Goal: Task Accomplishment & Management: Use online tool/utility

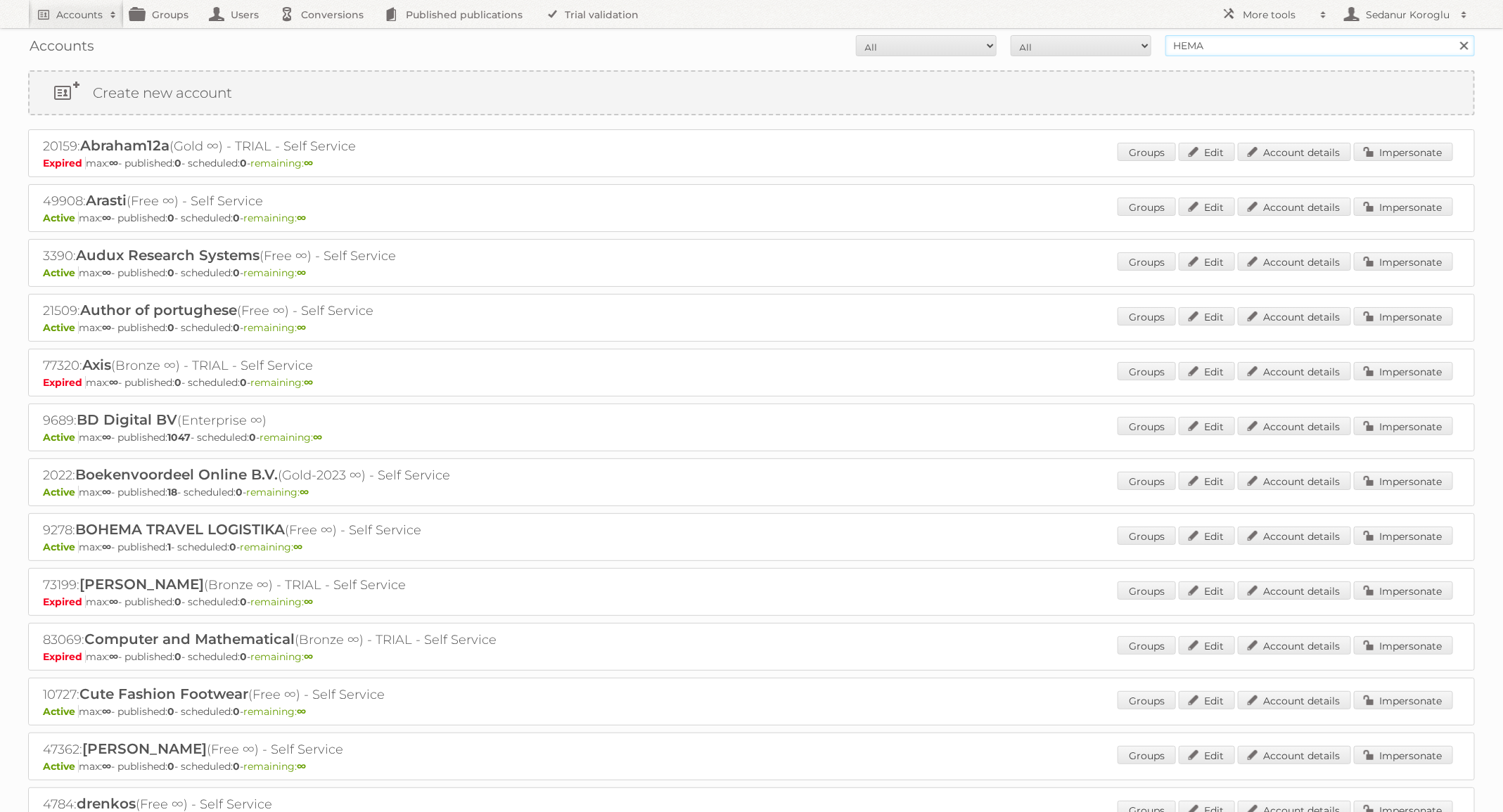
drag, startPoint x: 1228, startPoint y: 43, endPoint x: 1084, endPoint y: 40, distance: 144.0
click at [1084, 40] on form "All Active Expired Pending All Paid Trials Self service HEMA Search" at bounding box center [751, 45] width 1447 height 21
type input "Bruna"
click at [1453, 35] on input "Search" at bounding box center [1463, 45] width 21 height 21
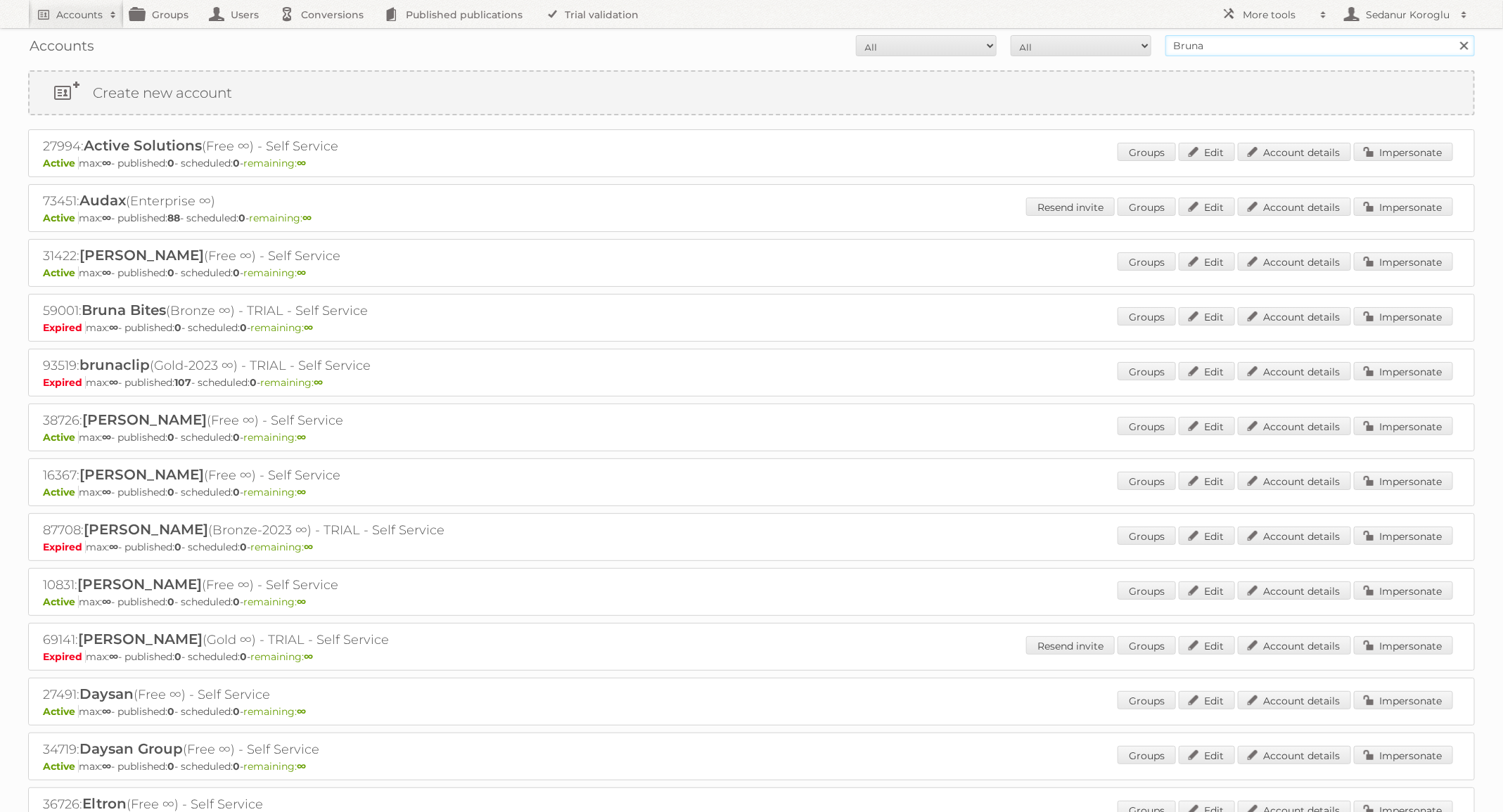
click at [1242, 37] on input "Bruna" at bounding box center [1320, 45] width 309 height 21
type input "B"
click at [1216, 43] on input "B" at bounding box center [1320, 45] width 309 height 21
type input "Audax"
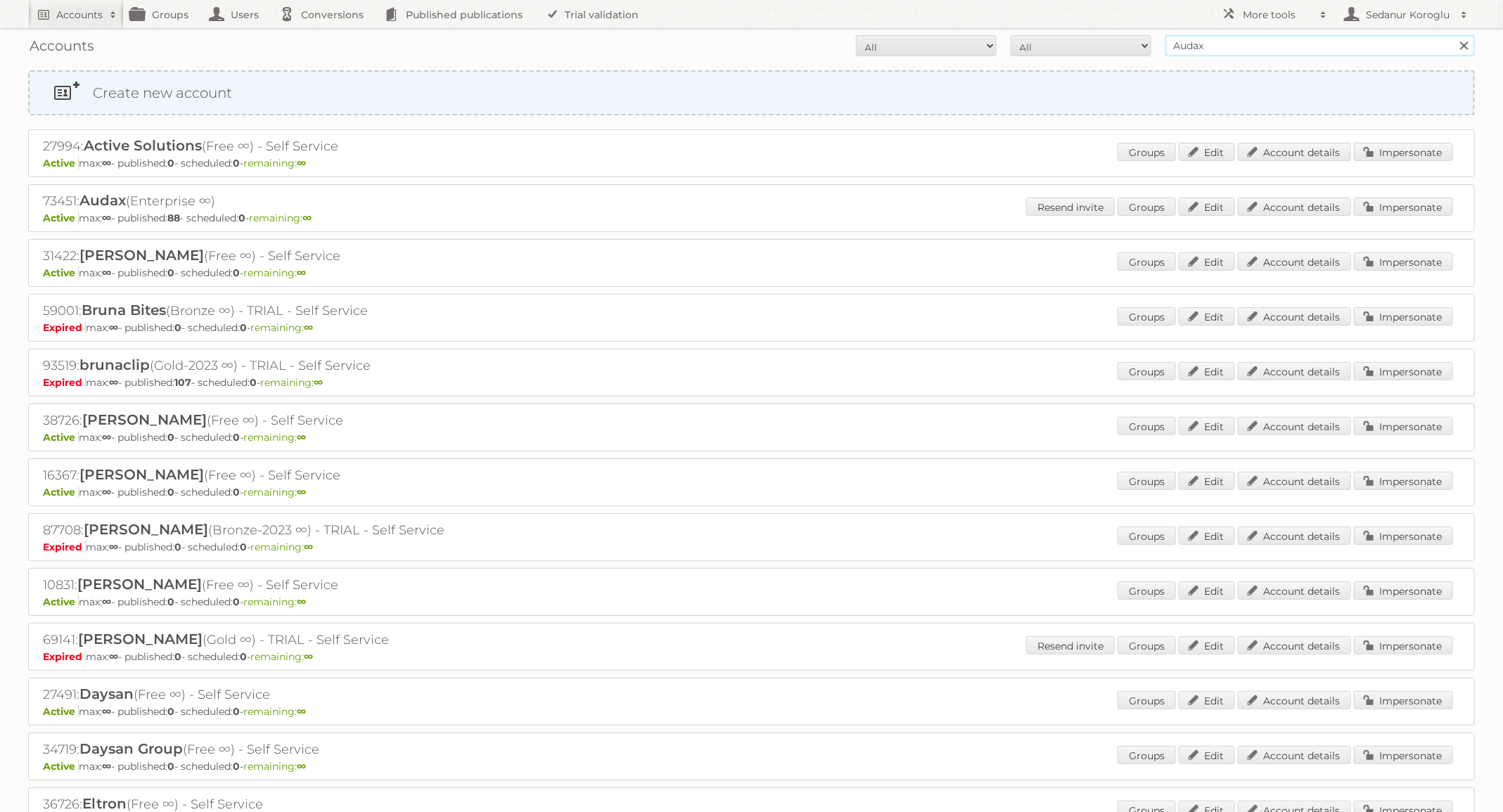
click at [1453, 35] on input "Search" at bounding box center [1463, 45] width 21 height 21
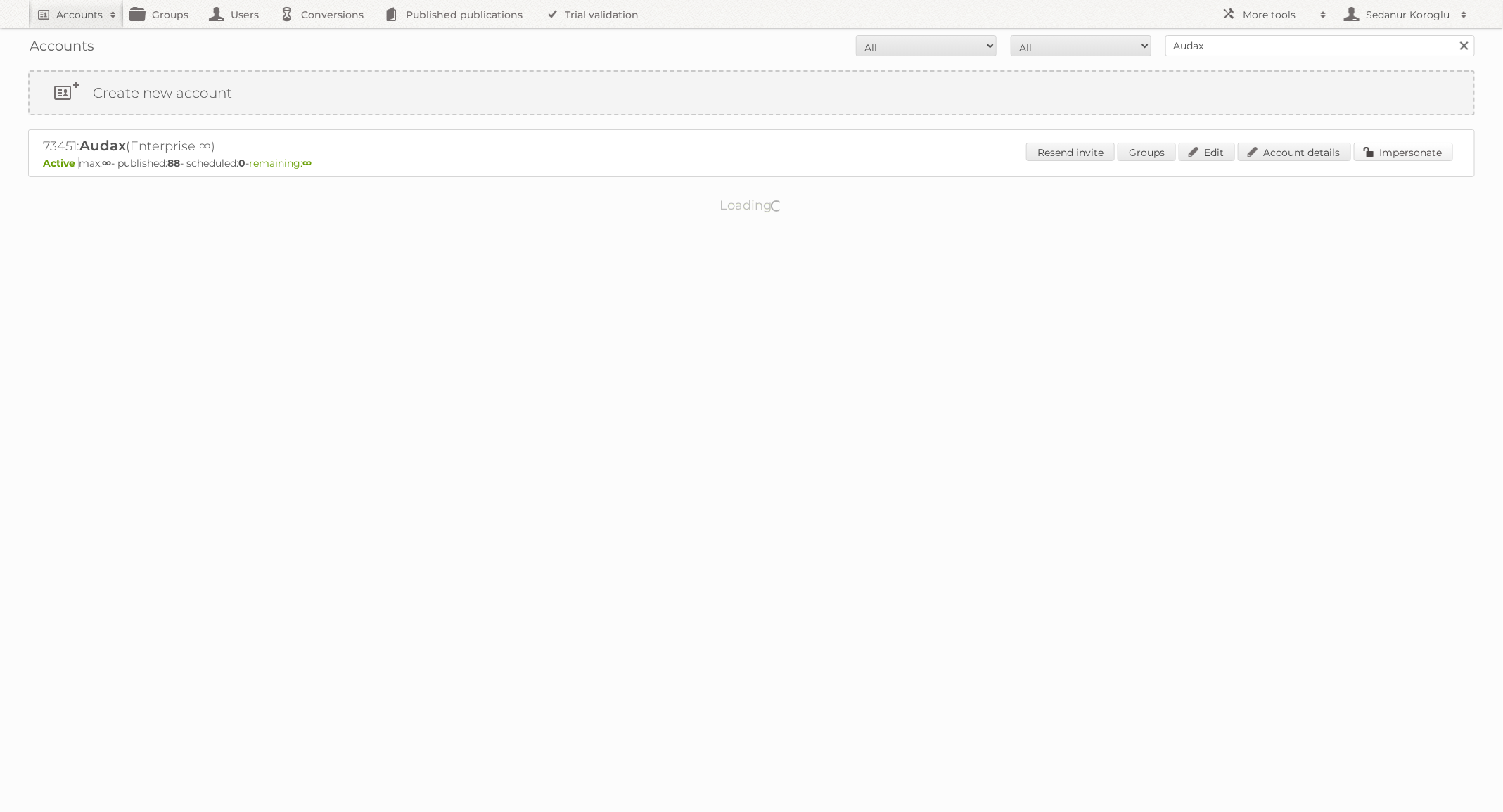
click at [1396, 152] on link "Impersonate" at bounding box center [1404, 151] width 99 height 18
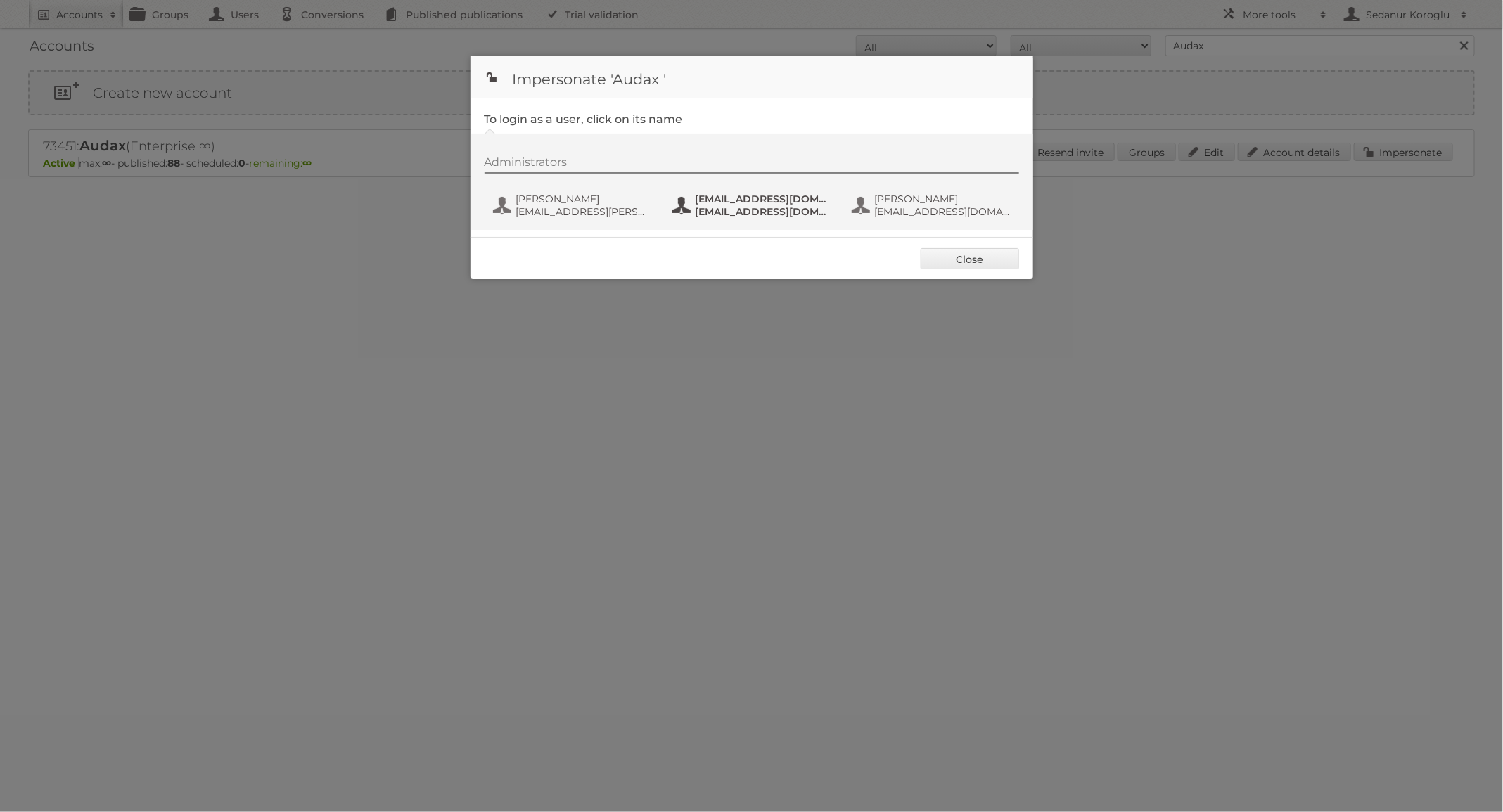
click at [755, 202] on span "fs+audax@publitas.com" at bounding box center [763, 199] width 136 height 13
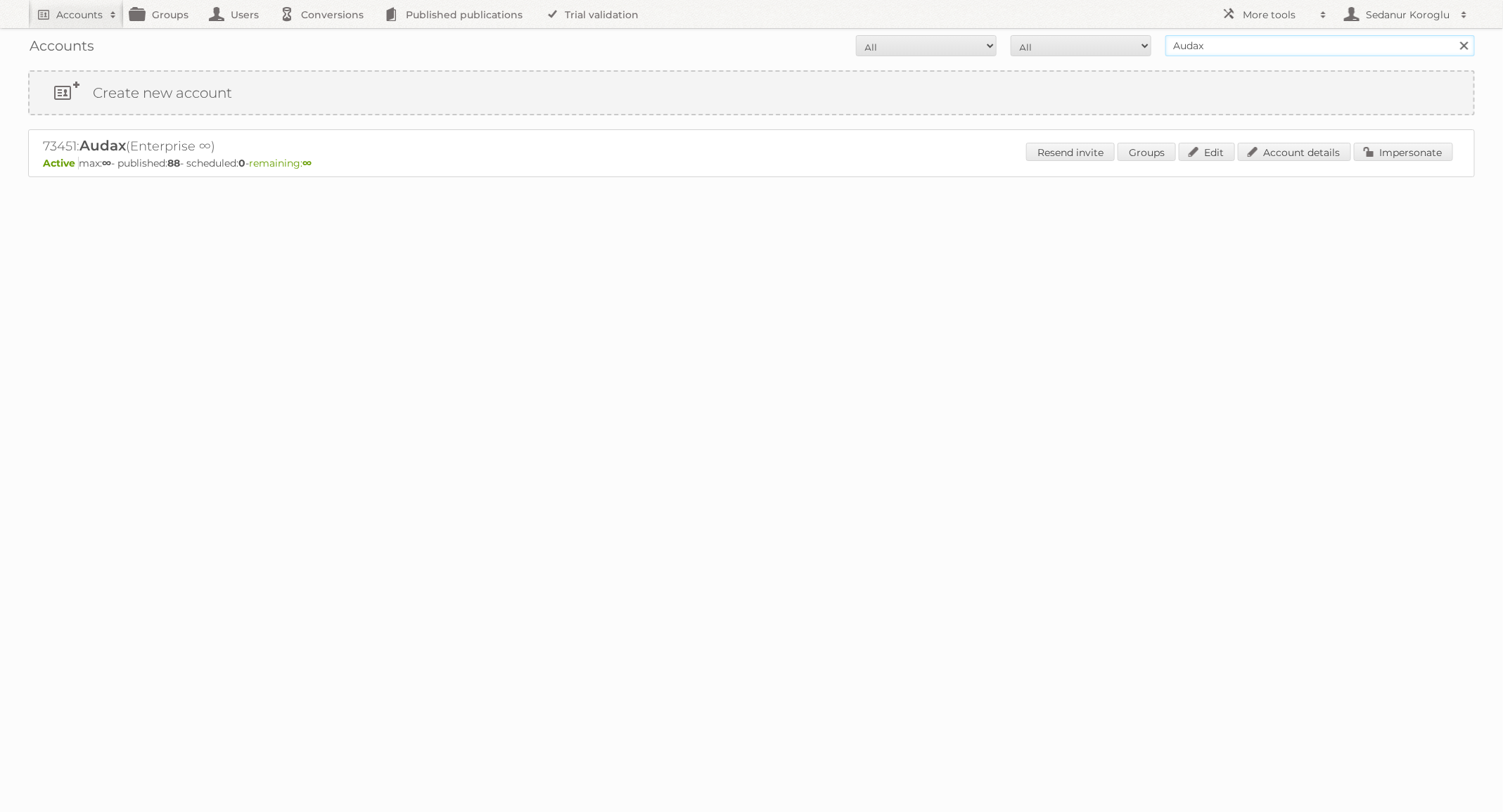
drag, startPoint x: 1242, startPoint y: 48, endPoint x: 1140, endPoint y: 48, distance: 102.0
click at [1140, 48] on form "All Active Expired Pending All Paid Trials Self service Audax Search" at bounding box center [751, 45] width 1447 height 21
type input "Winston"
click at [1453, 35] on input "Search" at bounding box center [1463, 45] width 21 height 21
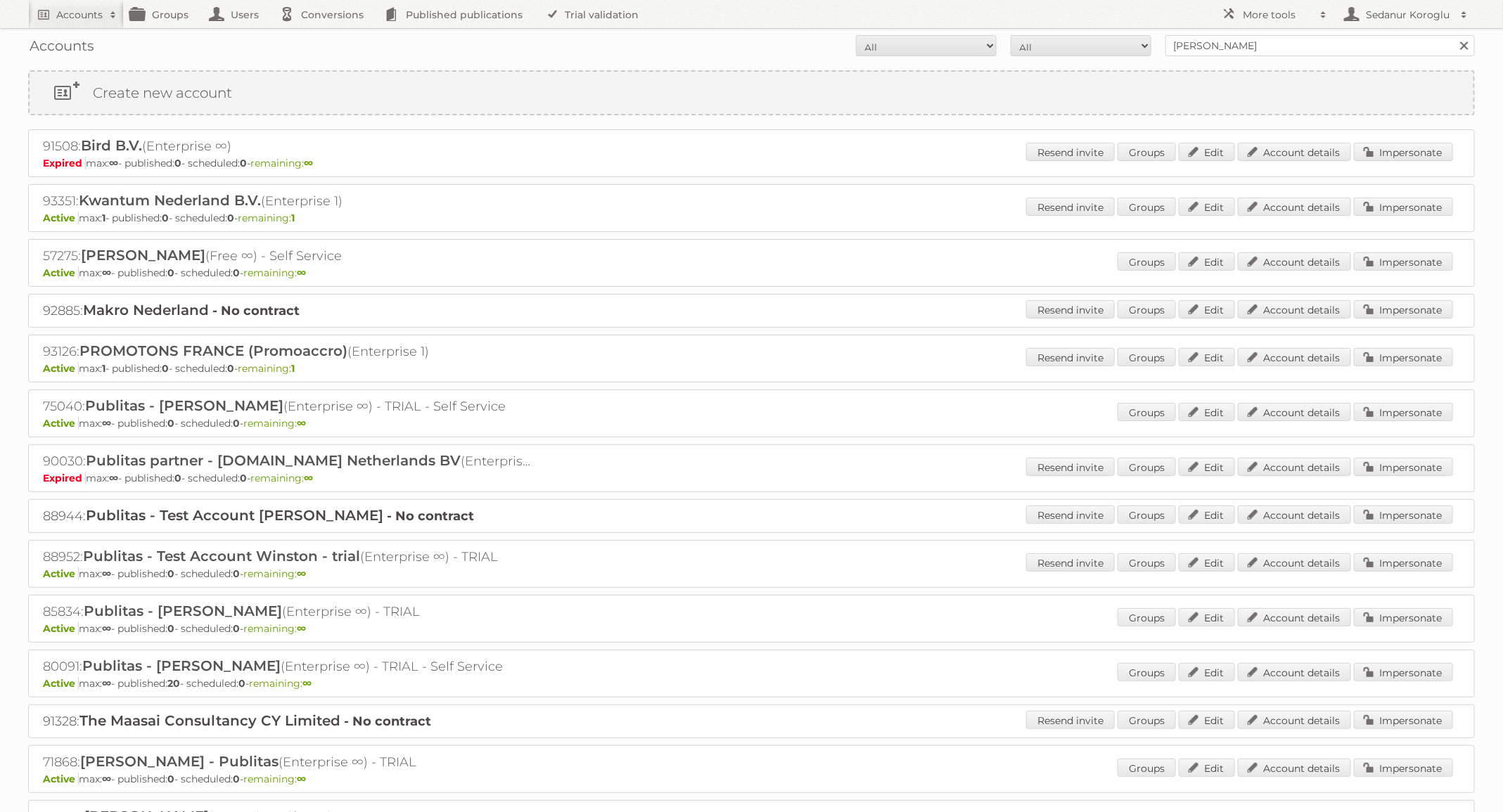
scroll to position [234, 0]
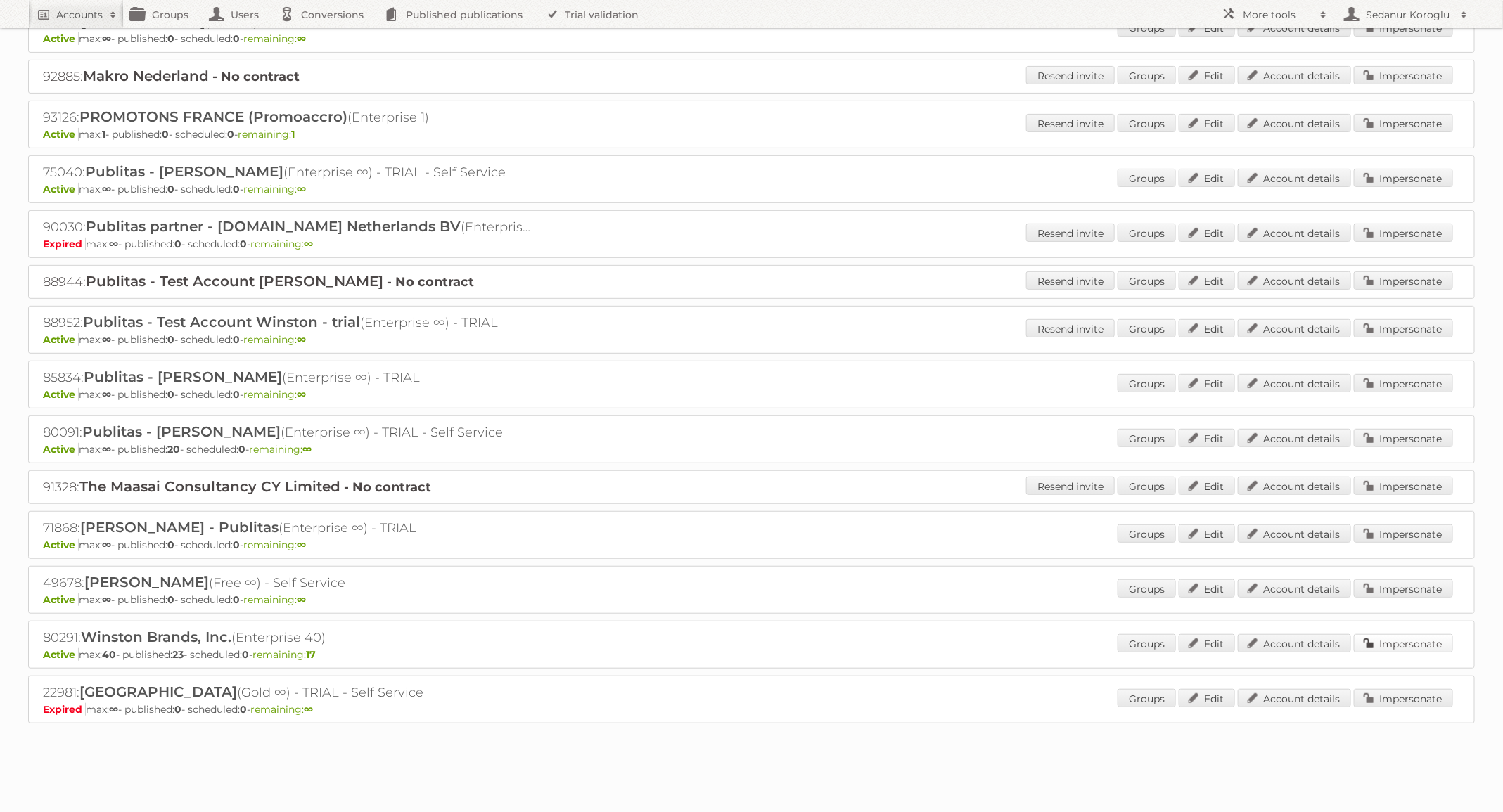
click at [1408, 634] on link "Impersonate" at bounding box center [1404, 643] width 99 height 18
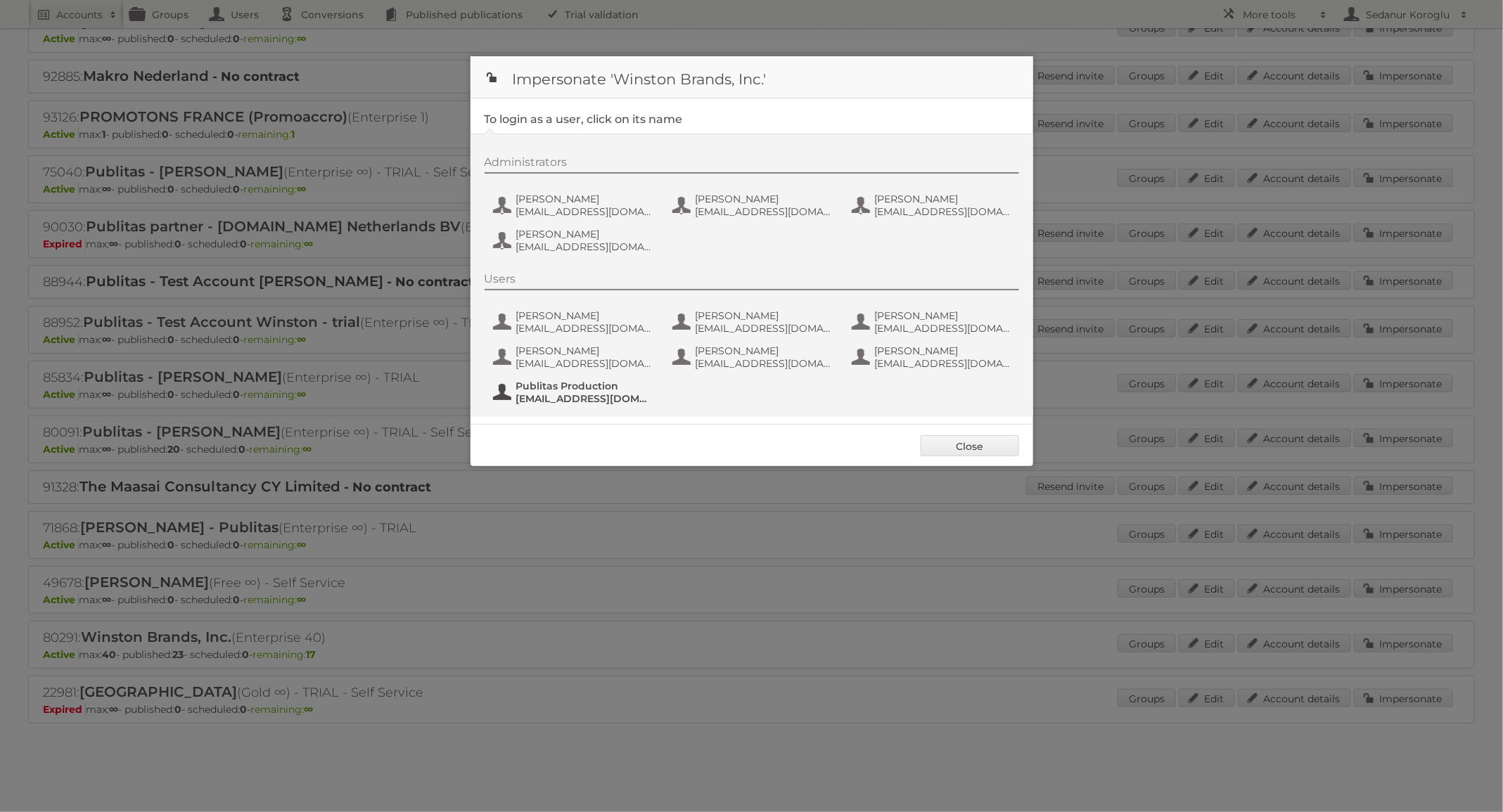
click at [581, 401] on span "[EMAIL_ADDRESS][DOMAIN_NAME]" at bounding box center [584, 399] width 136 height 13
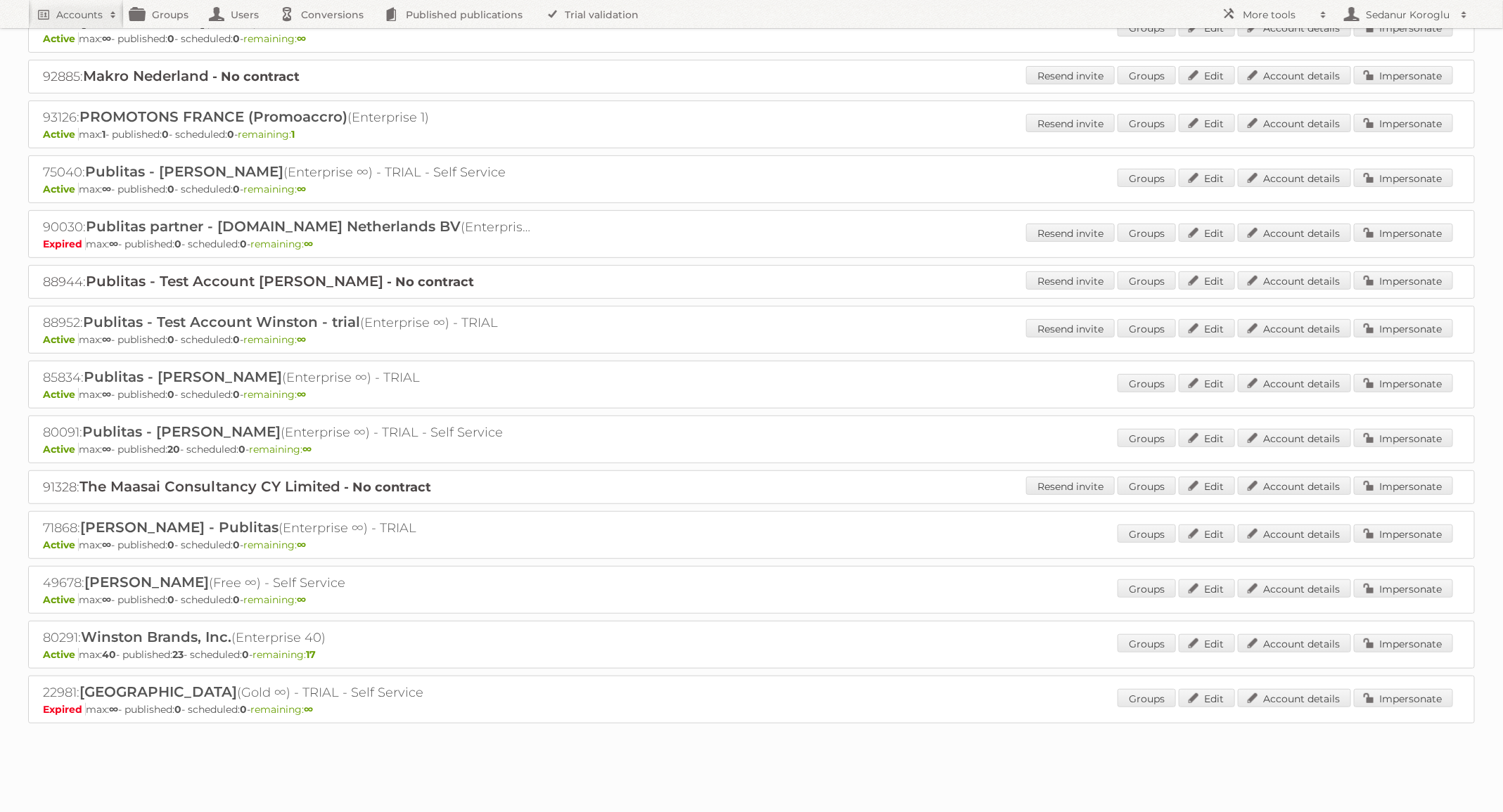
scroll to position [0, 0]
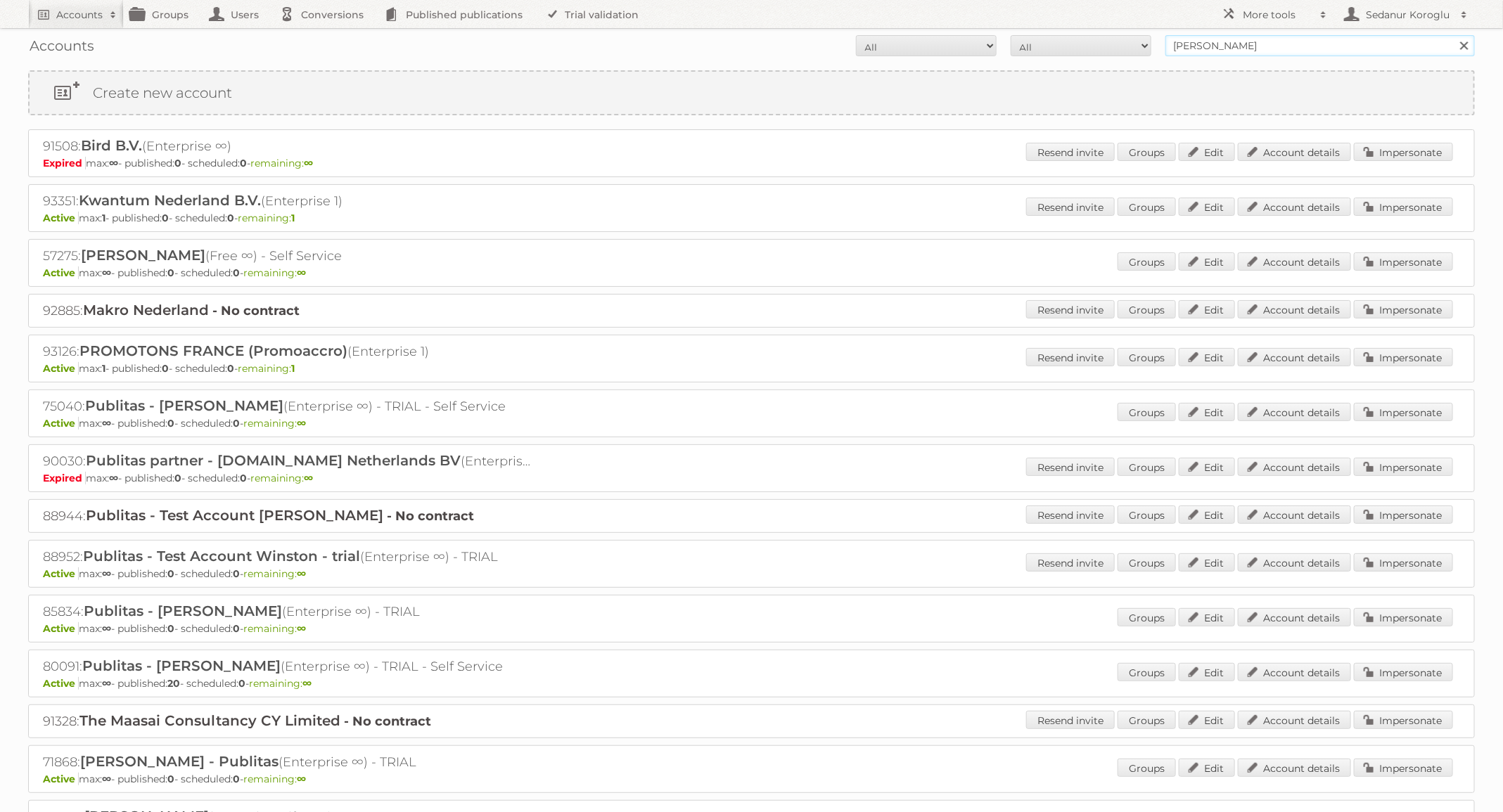
click at [1227, 38] on input "Winston" at bounding box center [1320, 45] width 309 height 21
type input "leen bakker"
click at [1453, 35] on input "Search" at bounding box center [1463, 45] width 21 height 21
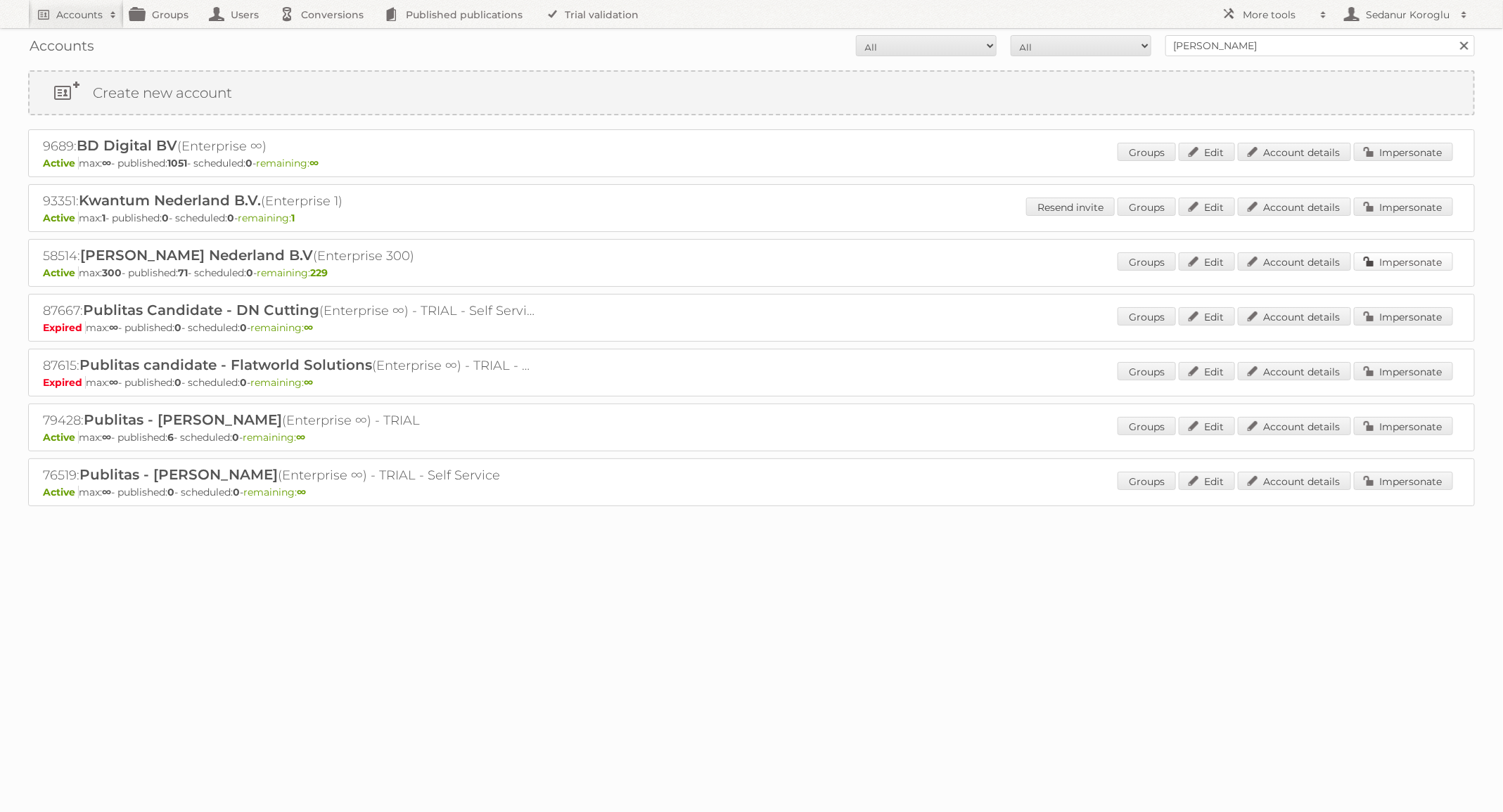
click at [1432, 263] on link "Impersonate" at bounding box center [1404, 261] width 99 height 18
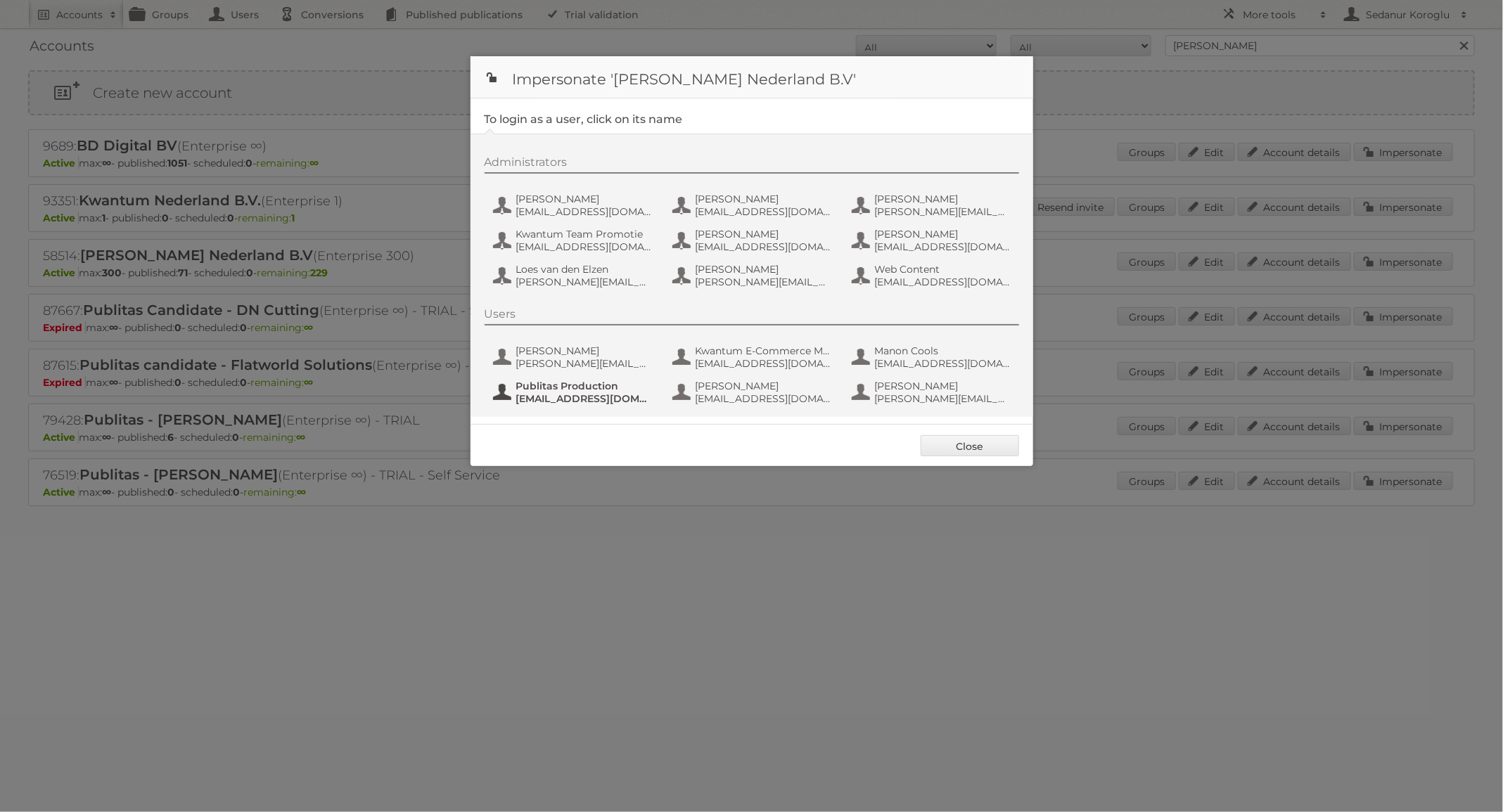
click at [569, 401] on span "fs+leenbakker@publitas.com" at bounding box center [584, 399] width 136 height 13
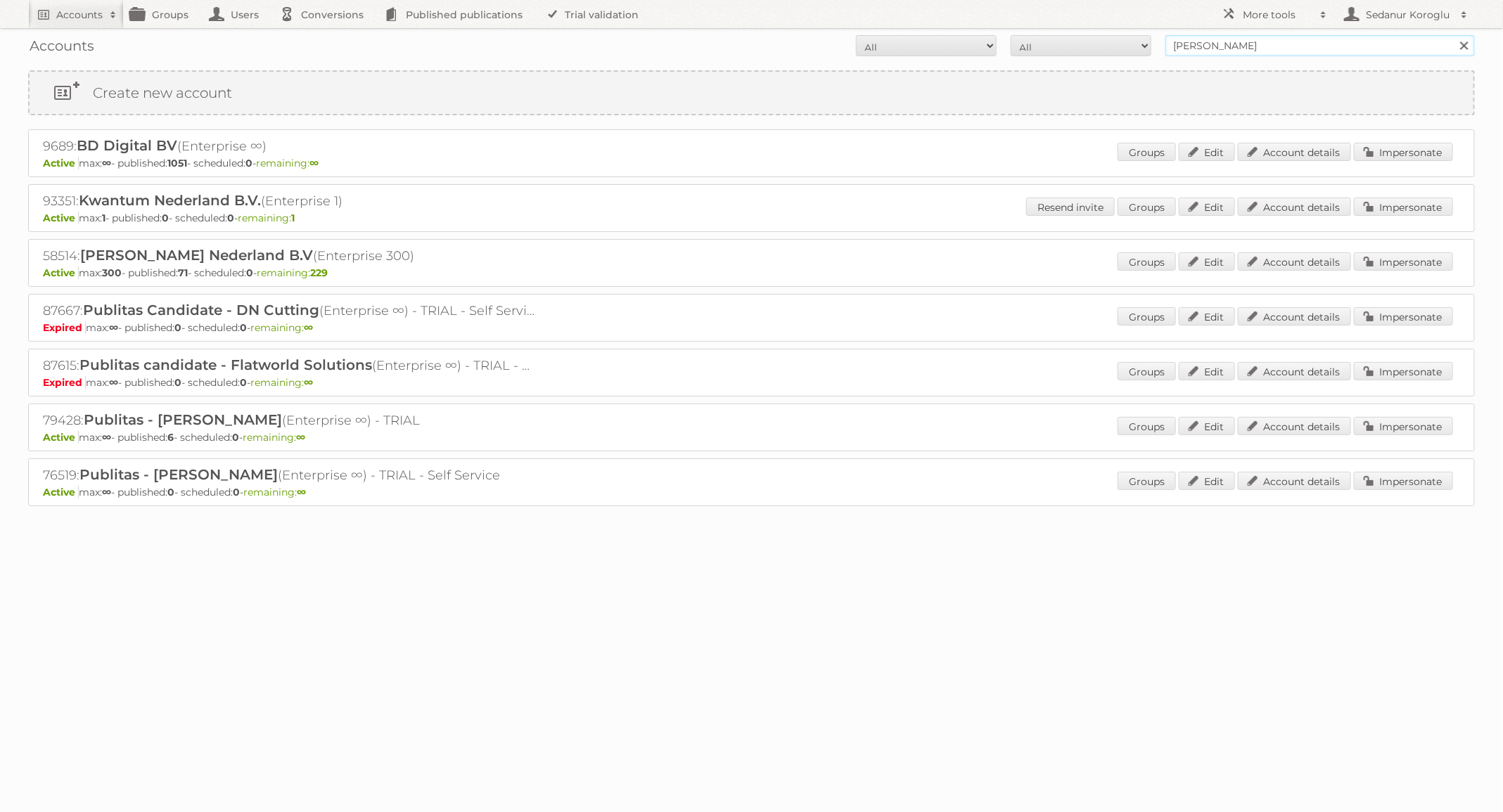
drag, startPoint x: 1236, startPoint y: 48, endPoint x: 1143, endPoint y: 43, distance: 93.1
click at [1143, 43] on form "All Active Expired Pending All Paid Trials Self service leen bakker Search" at bounding box center [751, 45] width 1447 height 21
drag, startPoint x: 1282, startPoint y: 48, endPoint x: 1083, endPoint y: 48, distance: 199.0
click at [1083, 48] on form "All Active Expired Pending All Paid Trials Self service AS watsons Search" at bounding box center [751, 45] width 1447 height 21
type input "Kruidvat"
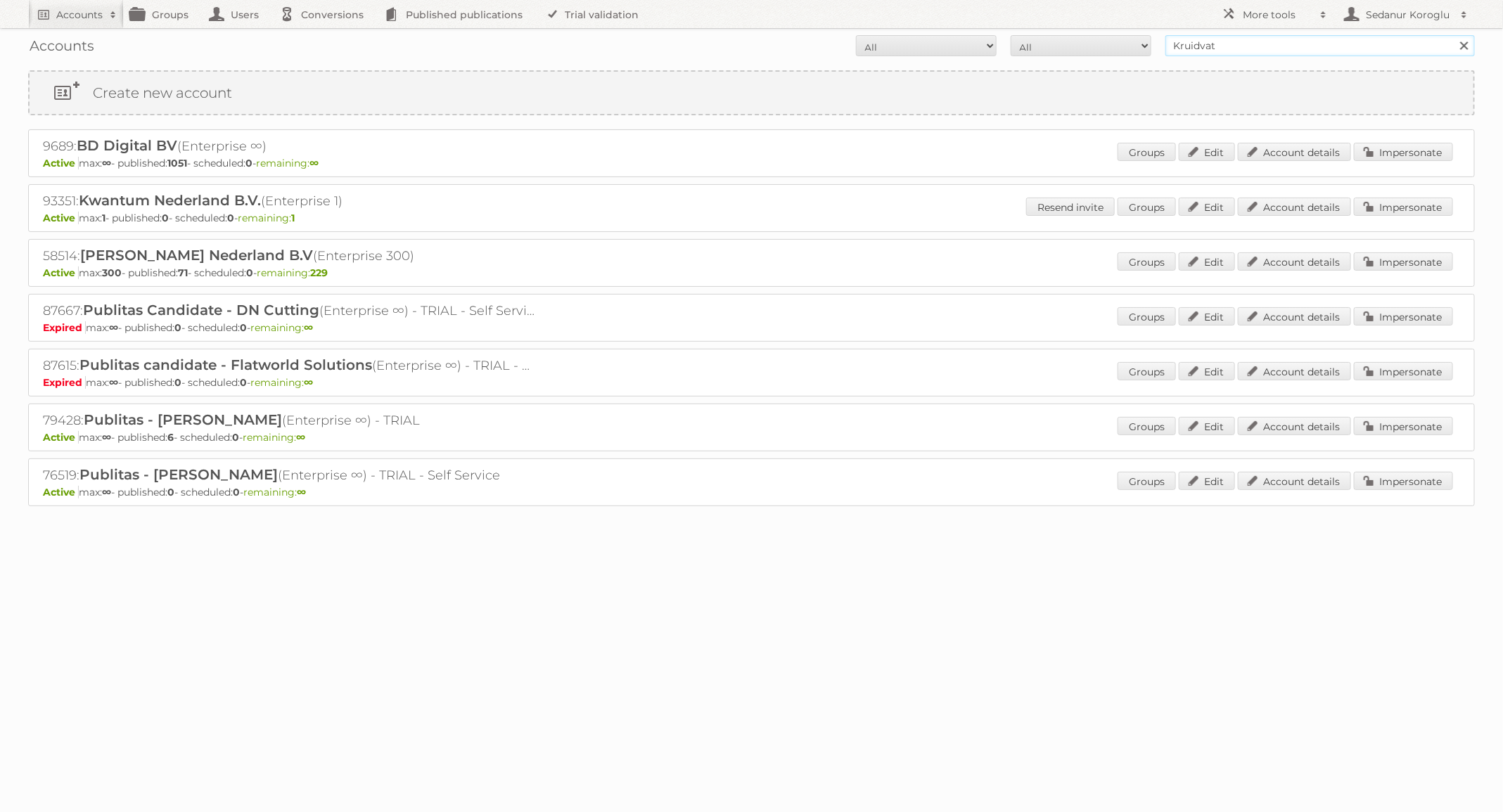
click at [1453, 35] on input "Search" at bounding box center [1463, 45] width 21 height 21
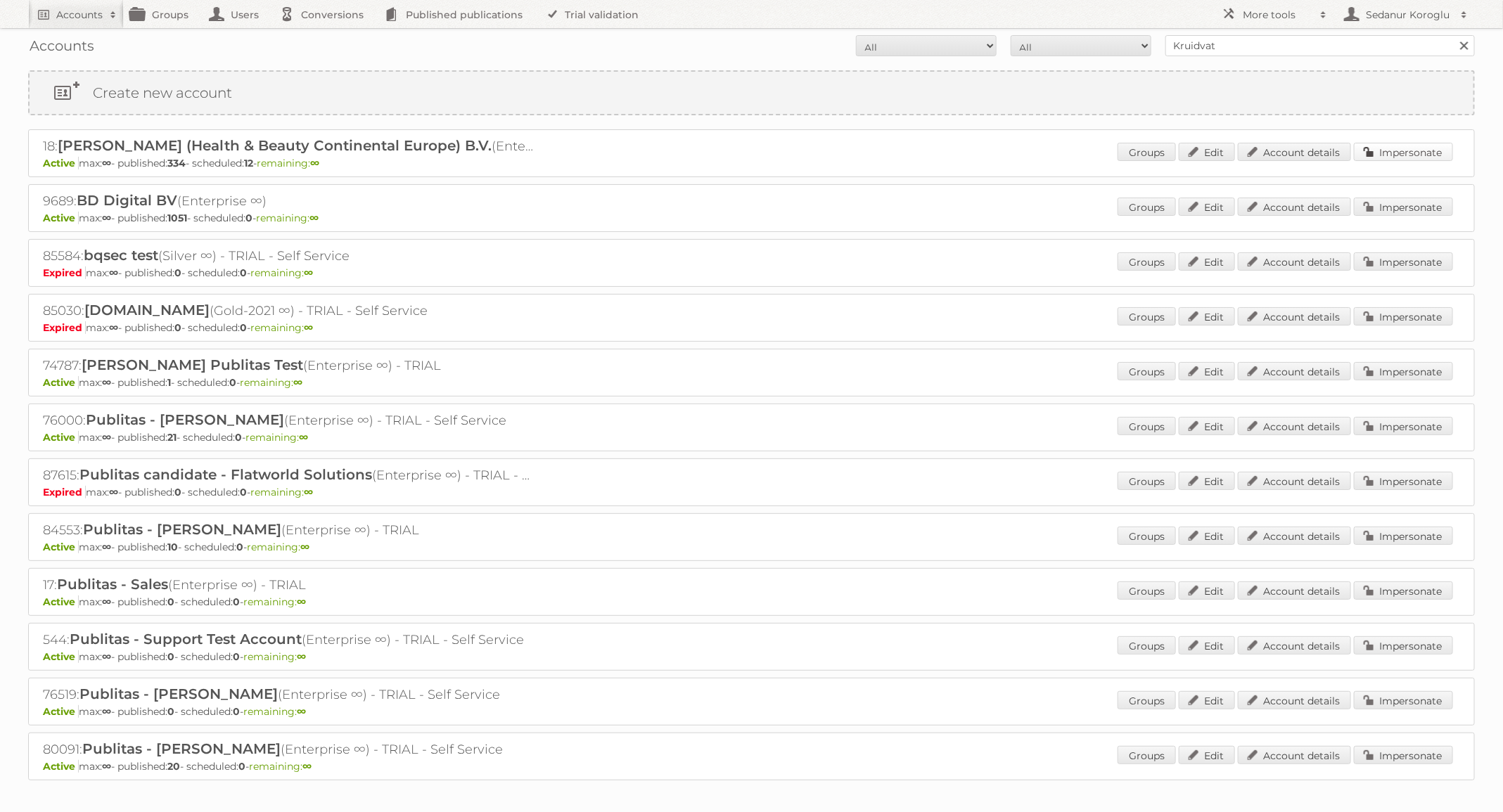
click at [1412, 150] on link "Impersonate" at bounding box center [1404, 151] width 99 height 18
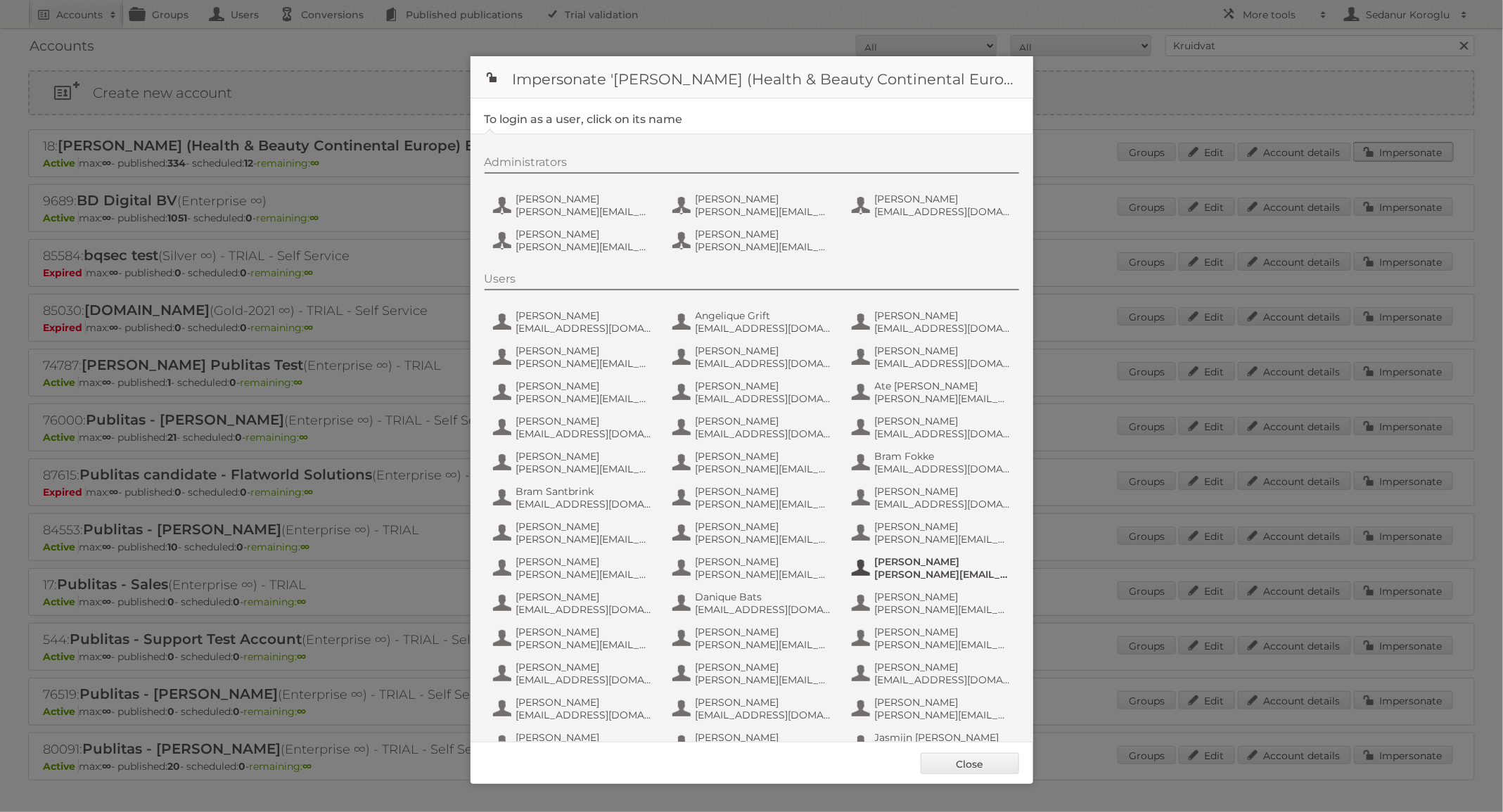
scroll to position [630, 0]
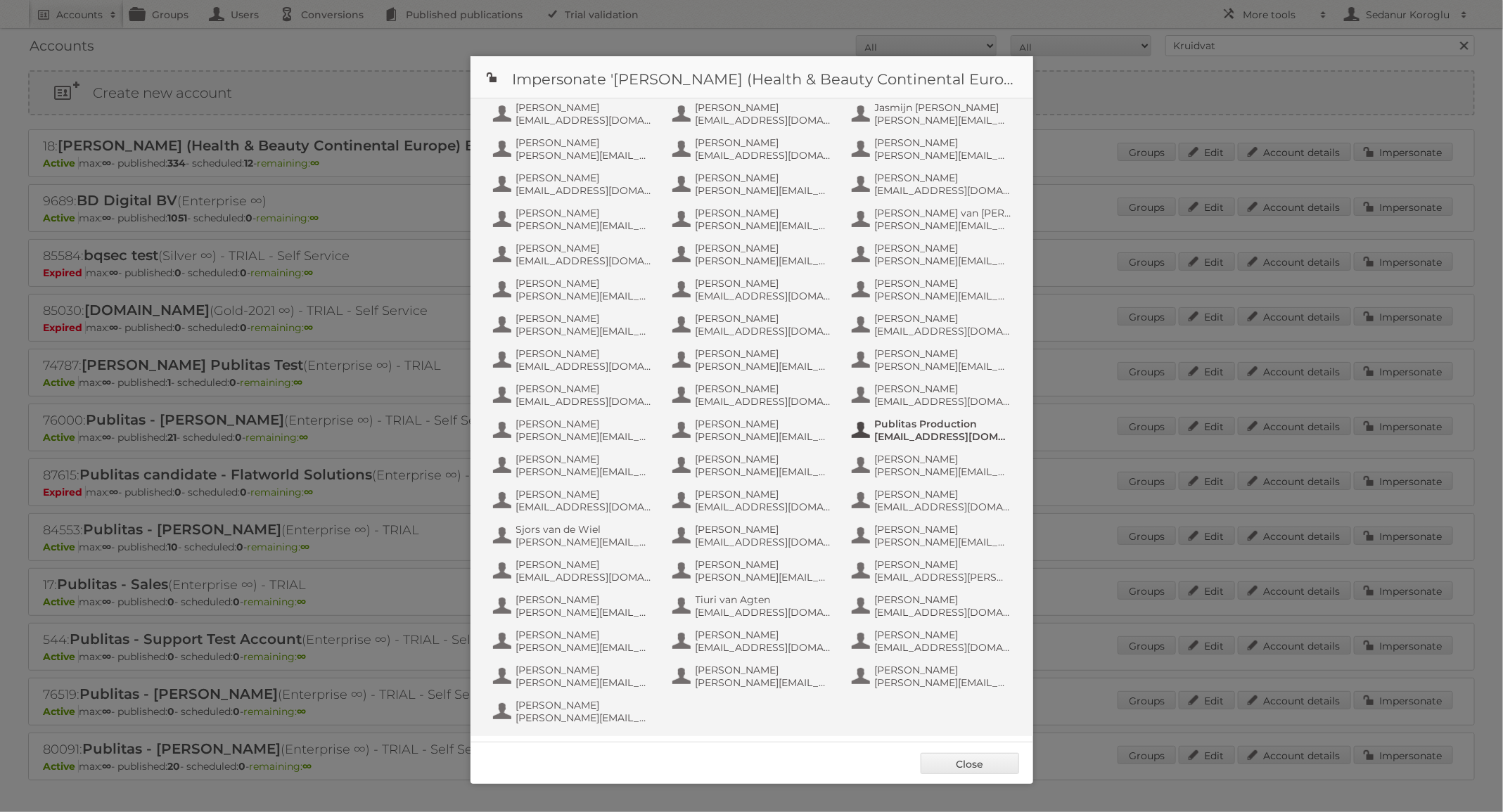
click at [900, 435] on span "[EMAIL_ADDRESS][DOMAIN_NAME]" at bounding box center [943, 437] width 136 height 13
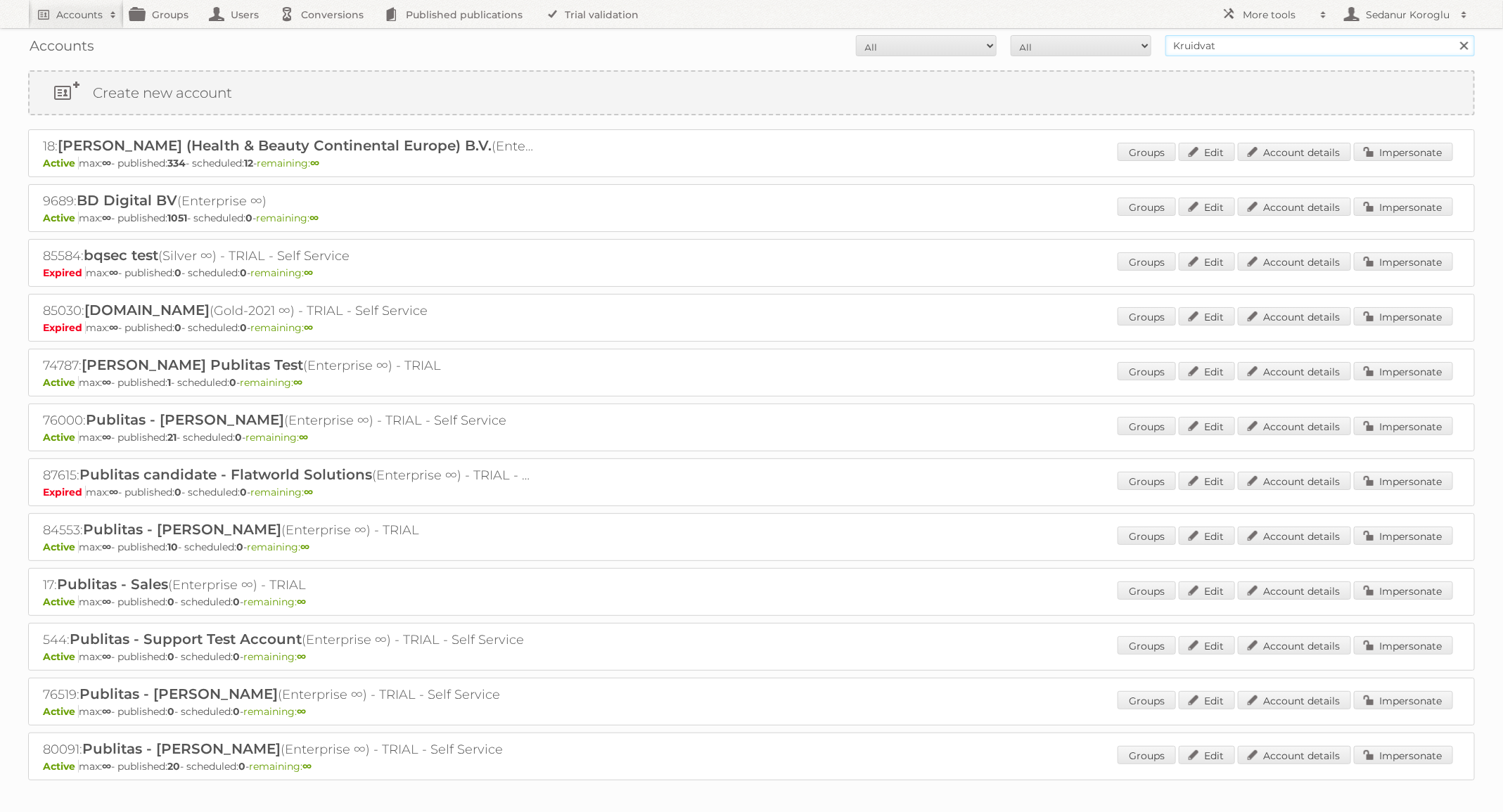
drag, startPoint x: 1236, startPoint y: 46, endPoint x: 1120, endPoint y: 45, distance: 116.0
click at [1120, 45] on form "All Active Expired Pending All Paid Trials Self service Kruidvat Search" at bounding box center [751, 45] width 1447 height 21
type input "Totaalbed"
click at [1453, 35] on input "Search" at bounding box center [1463, 45] width 21 height 21
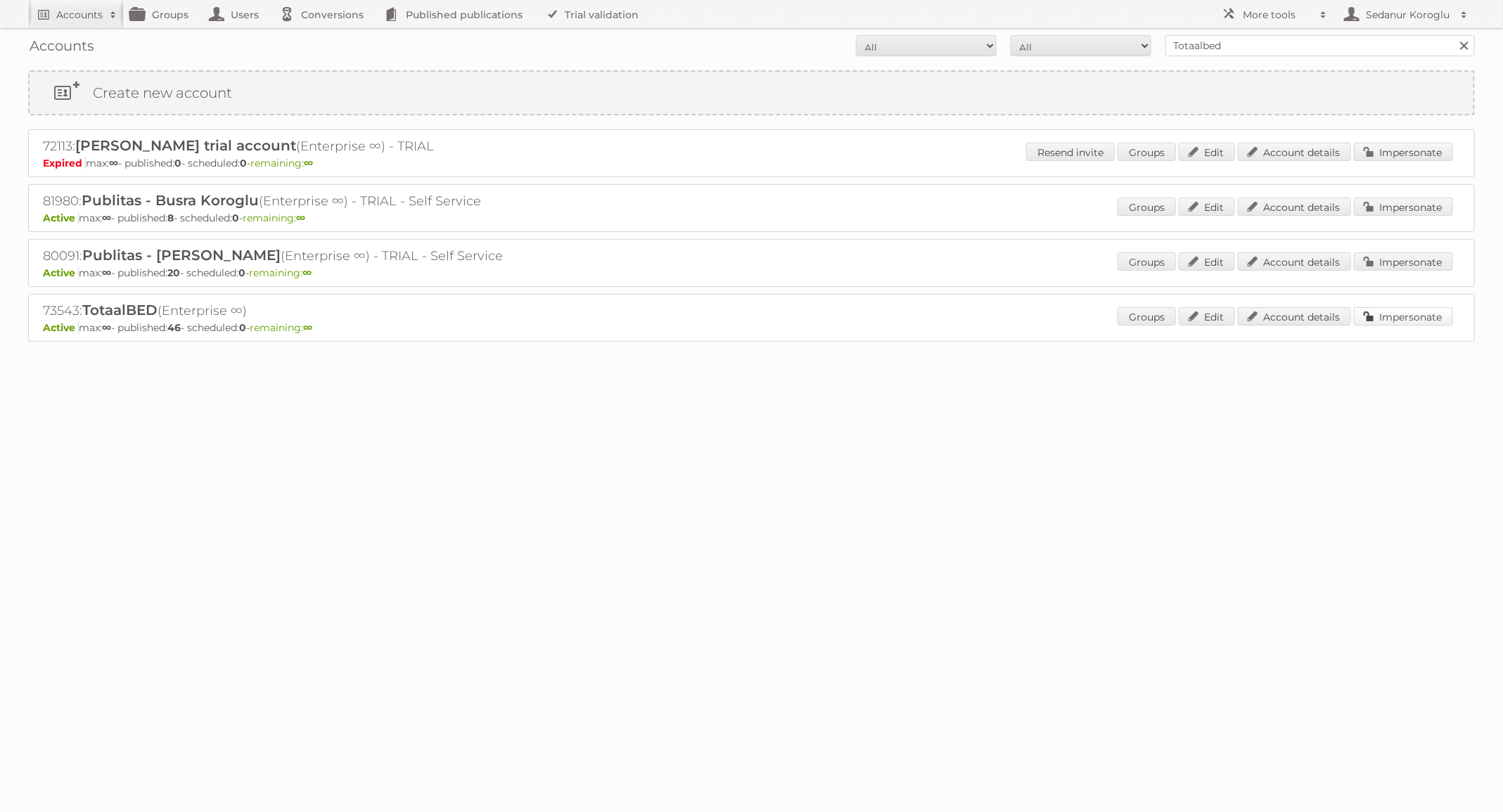
click at [1432, 318] on link "Impersonate" at bounding box center [1404, 316] width 99 height 18
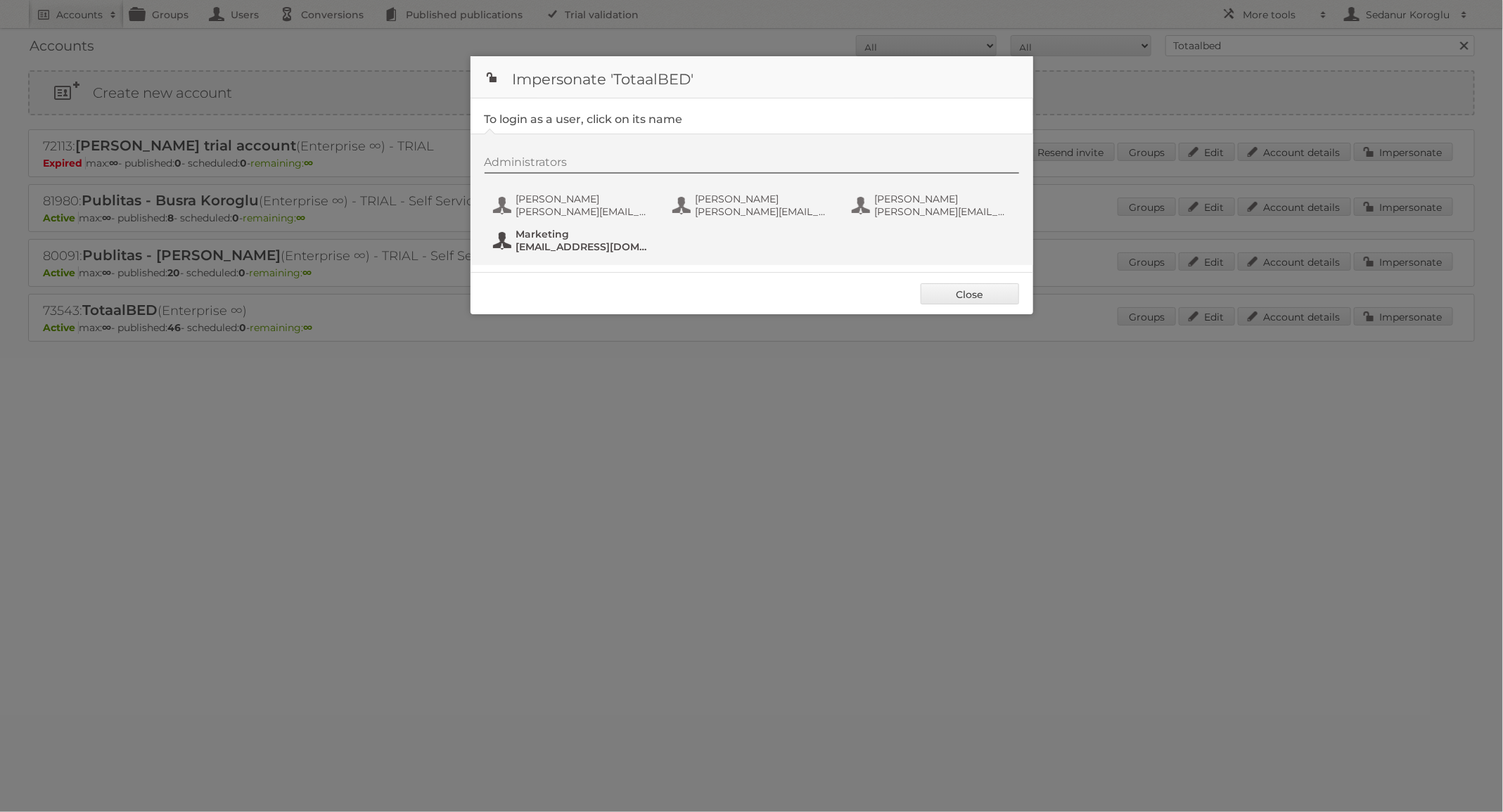
click at [538, 235] on span "Marketing" at bounding box center [584, 234] width 136 height 13
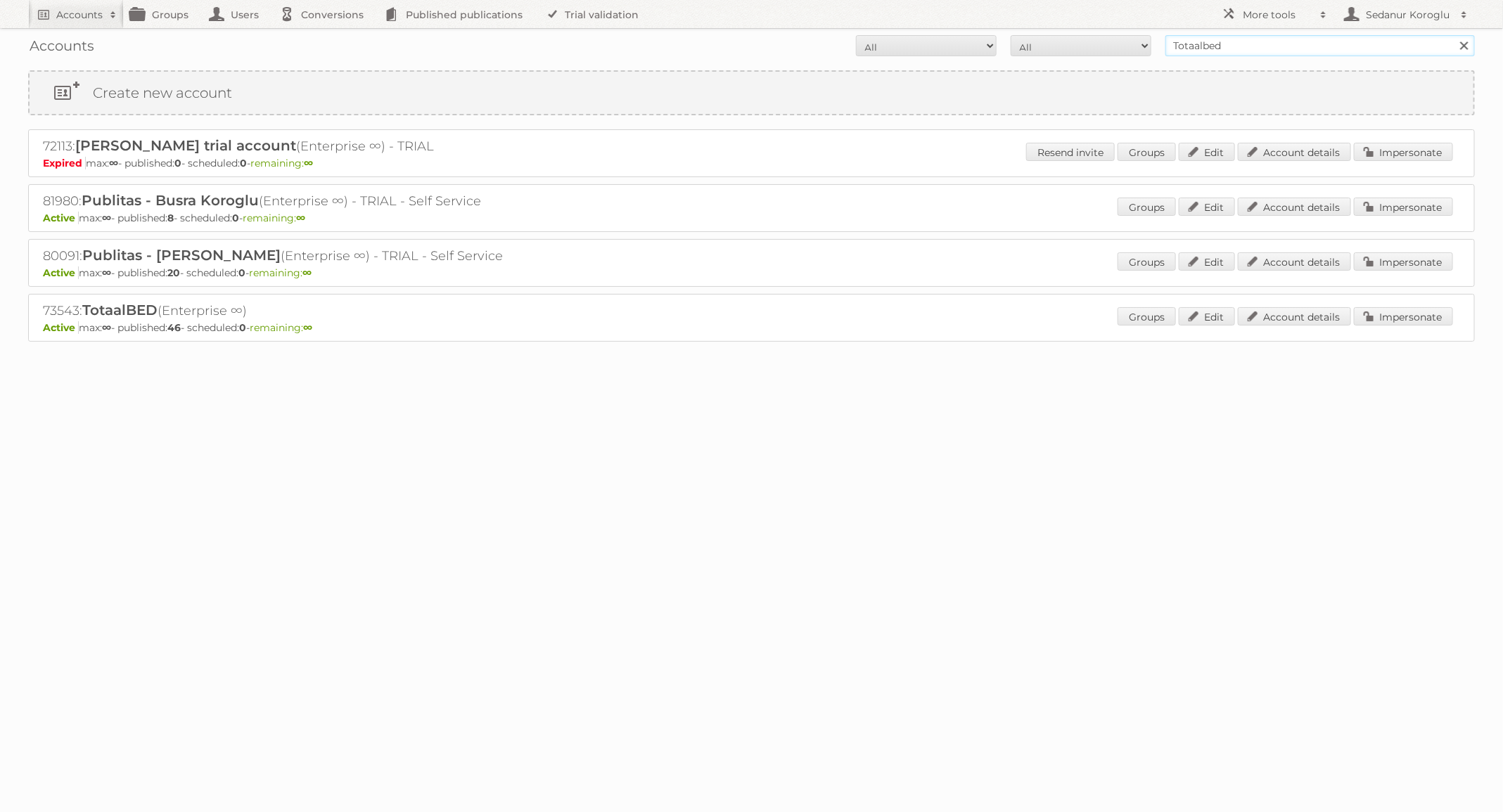
drag, startPoint x: 1254, startPoint y: 45, endPoint x: 1069, endPoint y: 45, distance: 185.0
click at [1069, 45] on form "All Active Expired Pending All Paid Trials Self service Totaalbed Search" at bounding box center [751, 45] width 1447 height 21
type input "S"
type input "Discus"
click at [1453, 35] on input "Search" at bounding box center [1463, 45] width 21 height 21
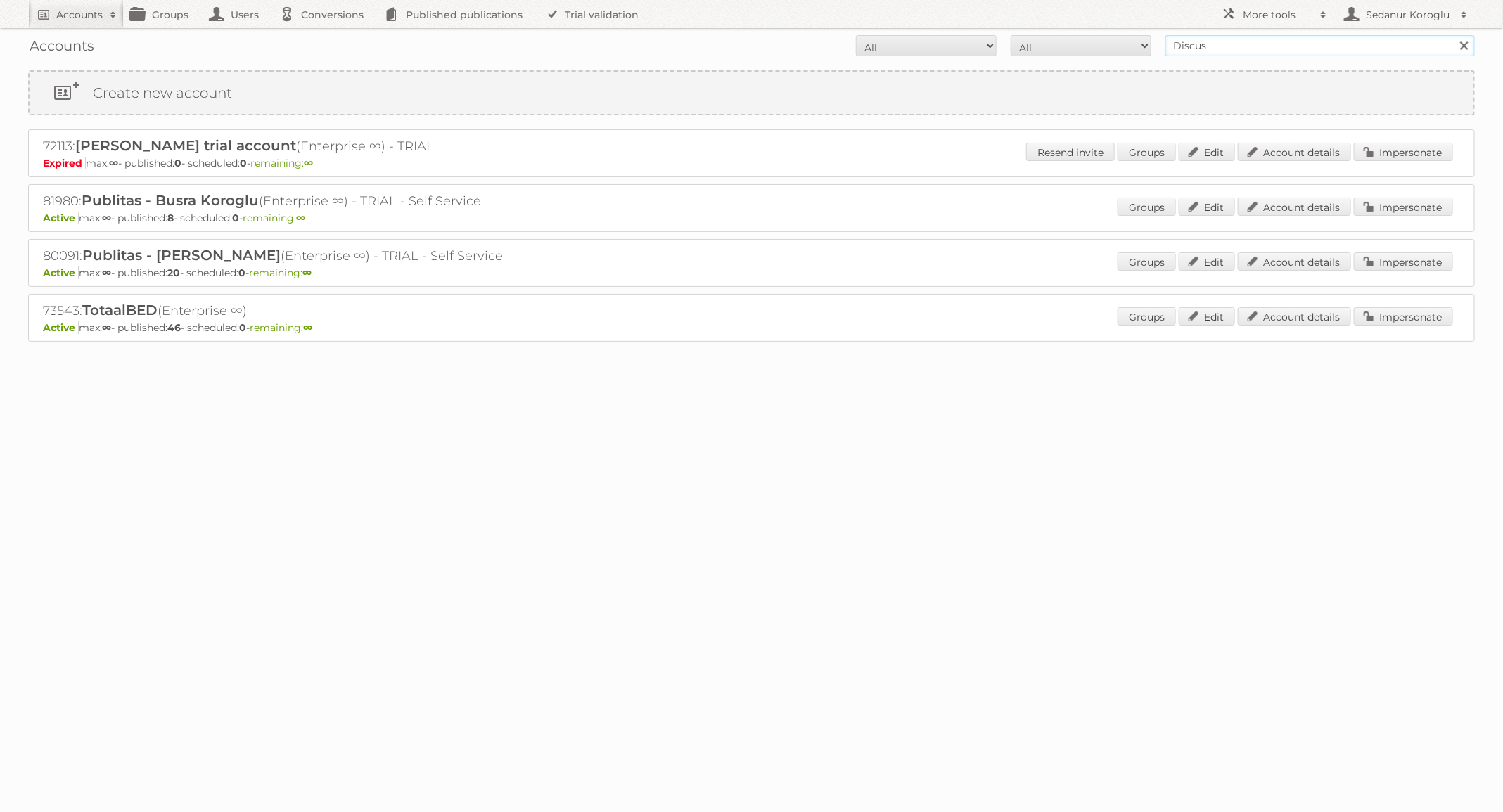
click at [1267, 47] on input "Discus" at bounding box center [1320, 45] width 309 height 21
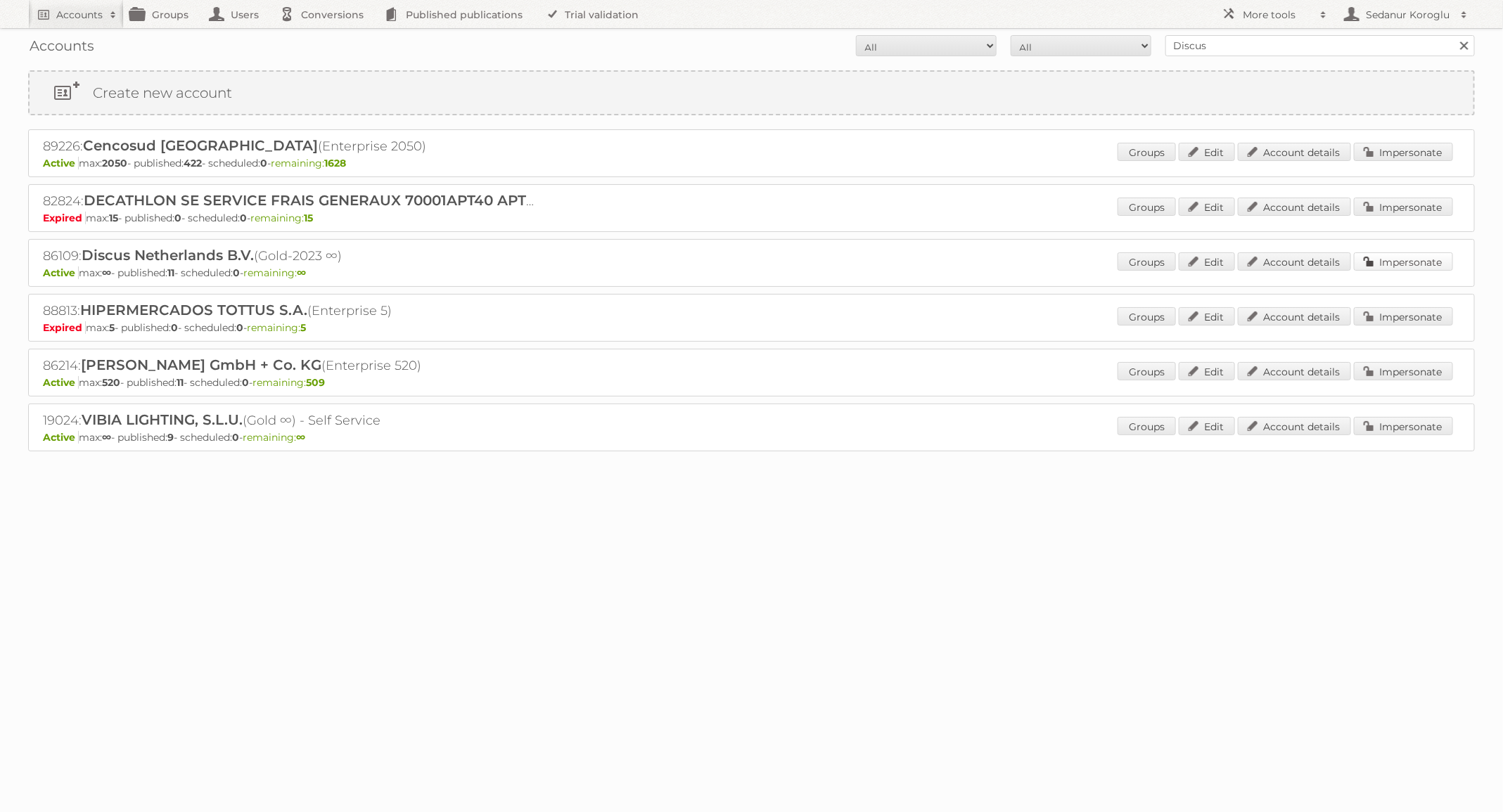
click at [1378, 265] on link "Impersonate" at bounding box center [1404, 261] width 99 height 18
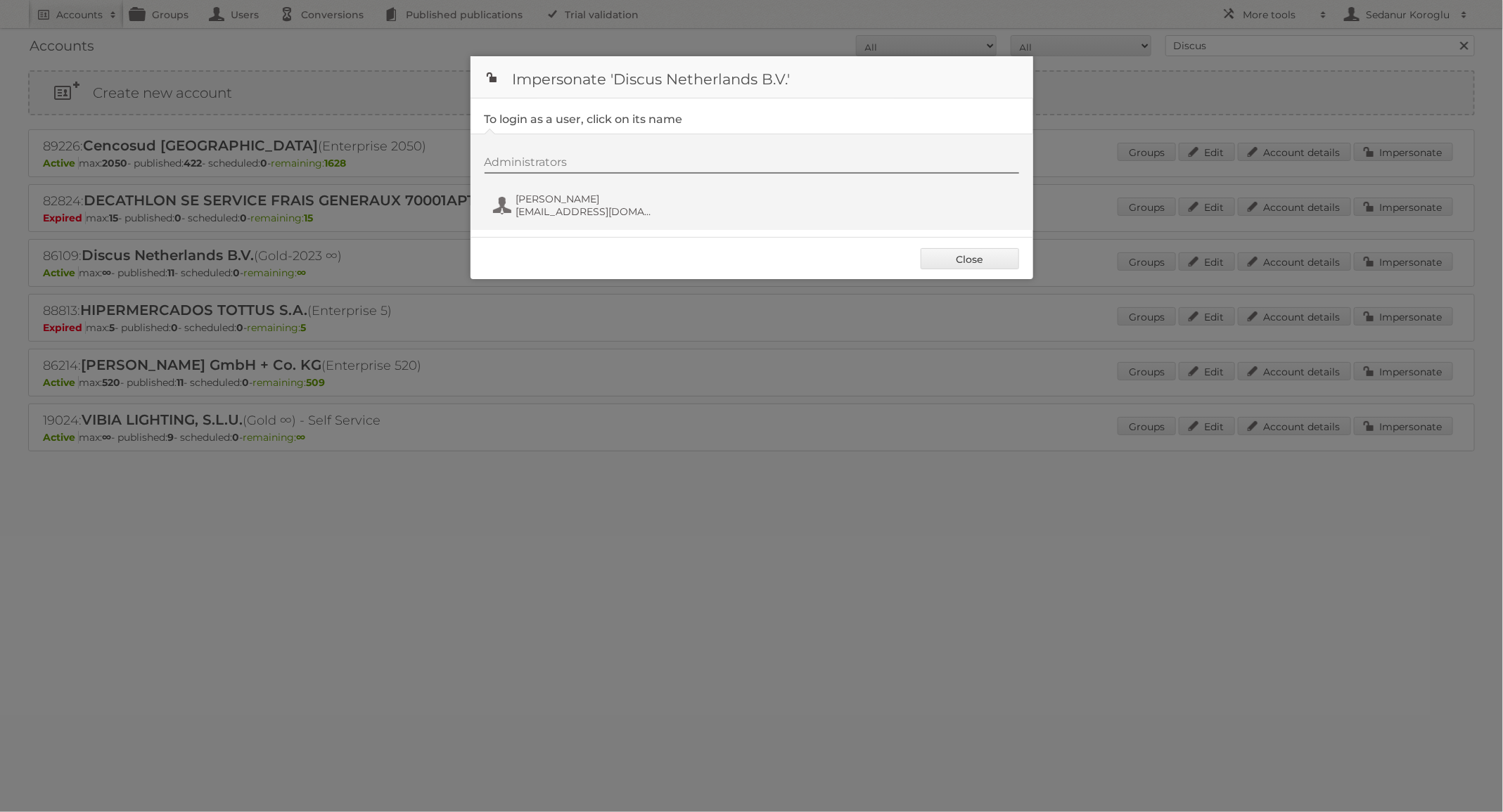
click at [517, 187] on div "Administrators Armin Radoncic armin@discus.nl" at bounding box center [758, 189] width 549 height 68
click at [535, 207] on span "armin@discus.nl" at bounding box center [584, 212] width 136 height 13
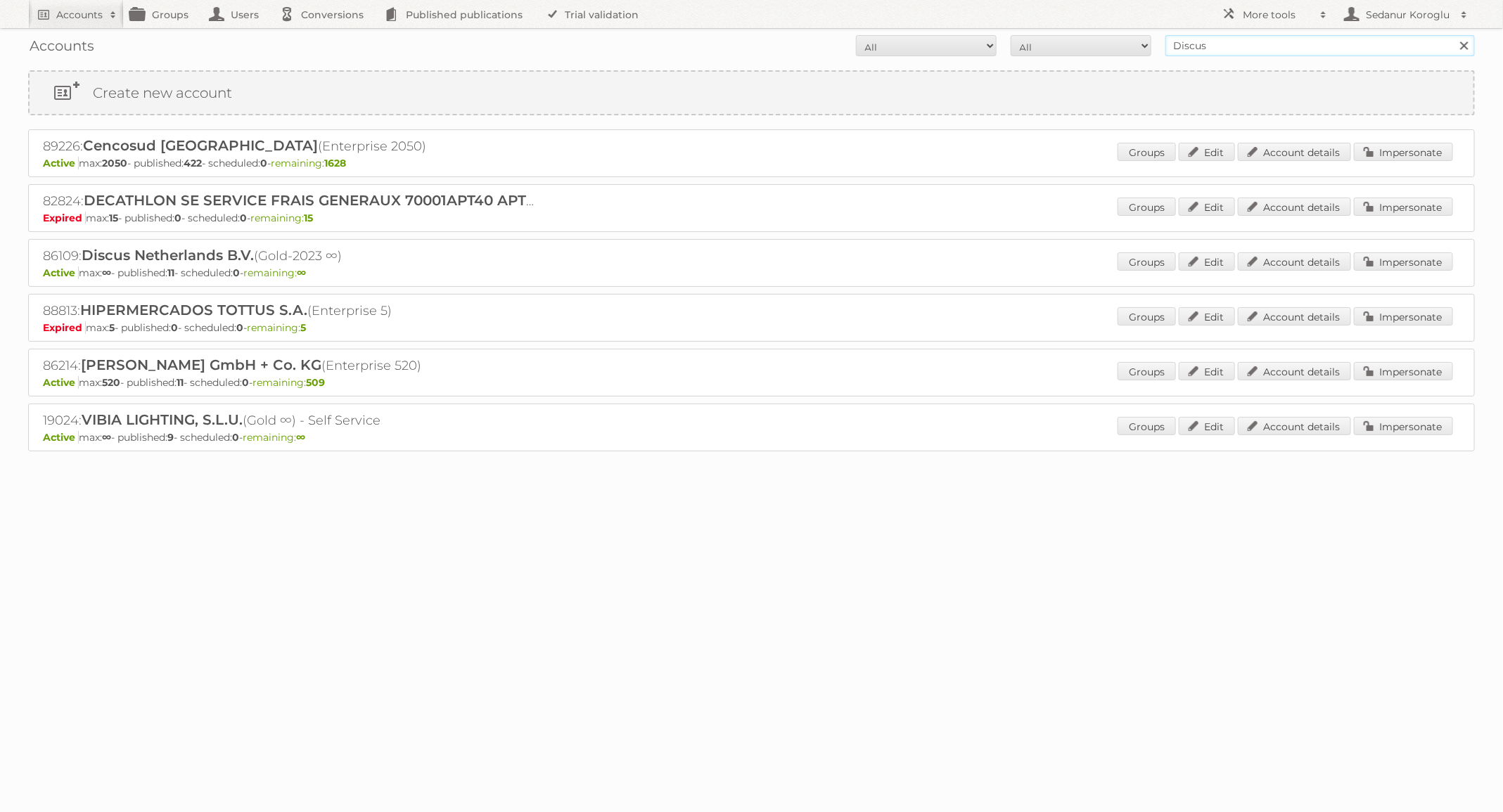
drag, startPoint x: 1202, startPoint y: 47, endPoint x: 1104, endPoint y: 47, distance: 98.0
click at [1104, 47] on form "All Active Expired Pending All Paid Trials Self service Discus Search" at bounding box center [751, 45] width 1447 height 21
type input "s"
type input "Bruna"
click at [1453, 35] on input "Search" at bounding box center [1463, 45] width 21 height 21
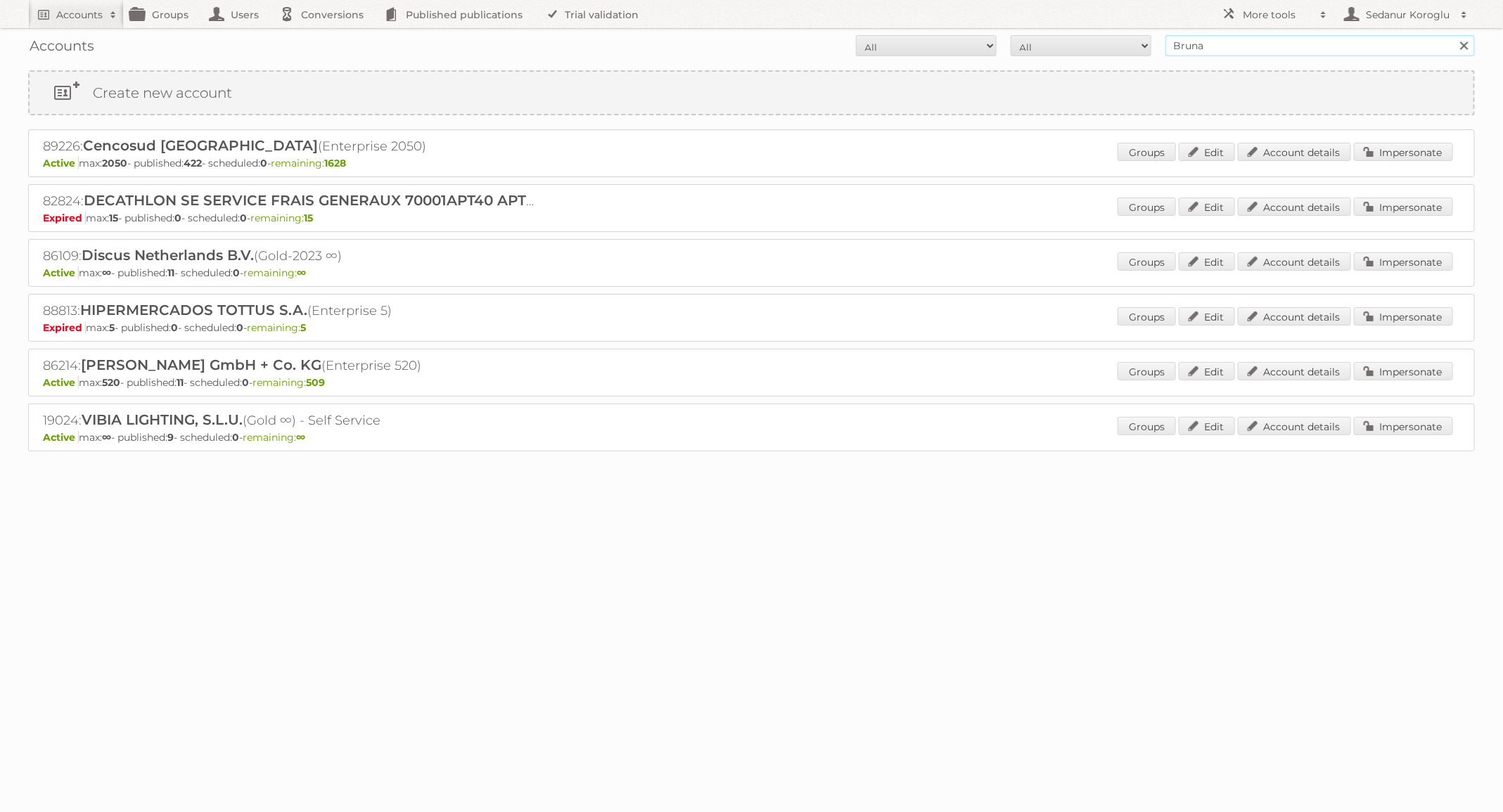
drag, startPoint x: 1220, startPoint y: 50, endPoint x: 1101, endPoint y: 50, distance: 119.0
click at [1101, 50] on form "All Active Expired Pending All Paid Trials Self service Bruna Search" at bounding box center [751, 45] width 1447 height 21
type input "Br"
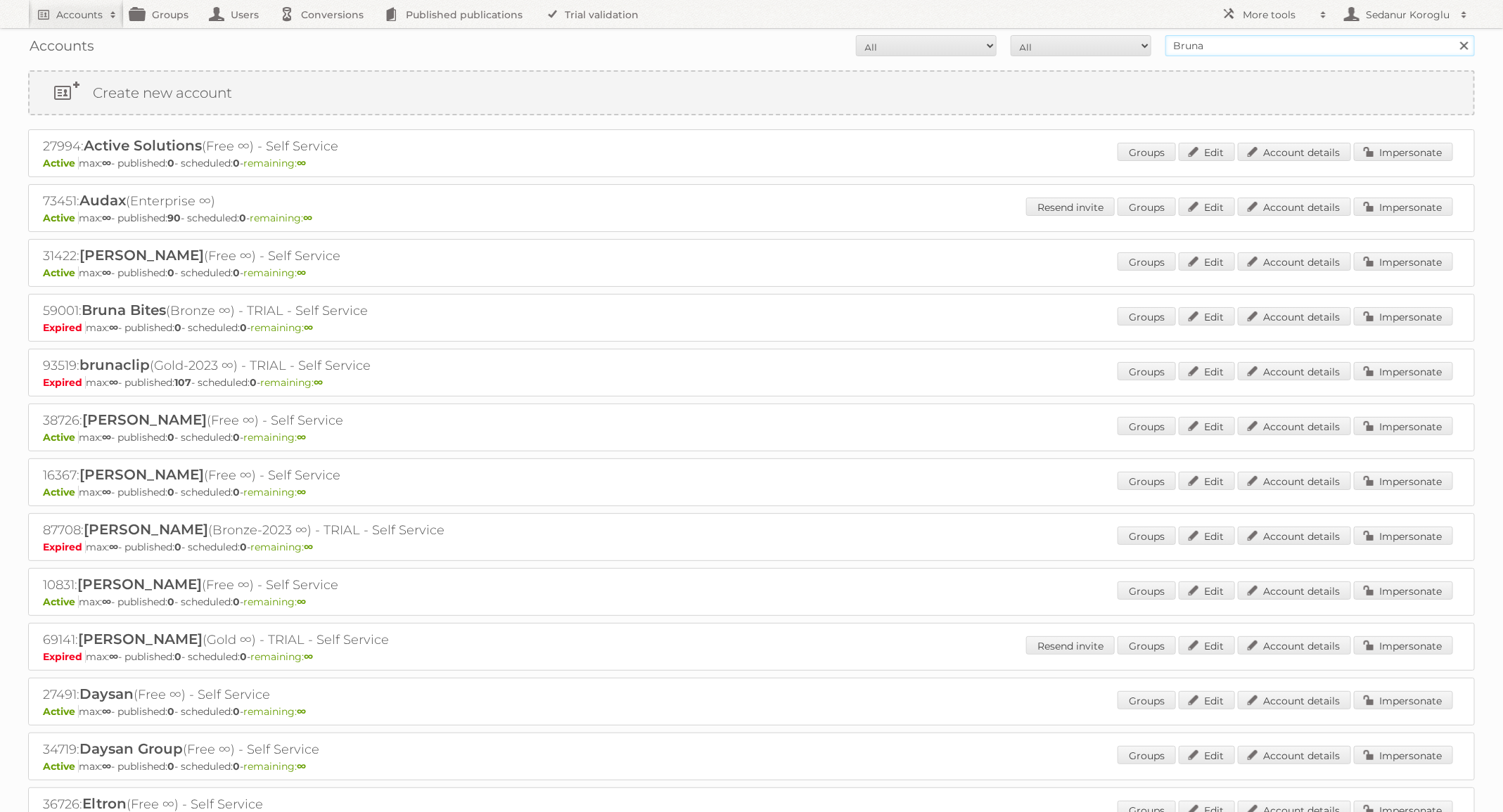
click at [1228, 44] on input "Bruna" at bounding box center [1320, 45] width 309 height 21
type input "B"
type input "Audax"
click at [1453, 35] on input "Search" at bounding box center [1463, 45] width 21 height 21
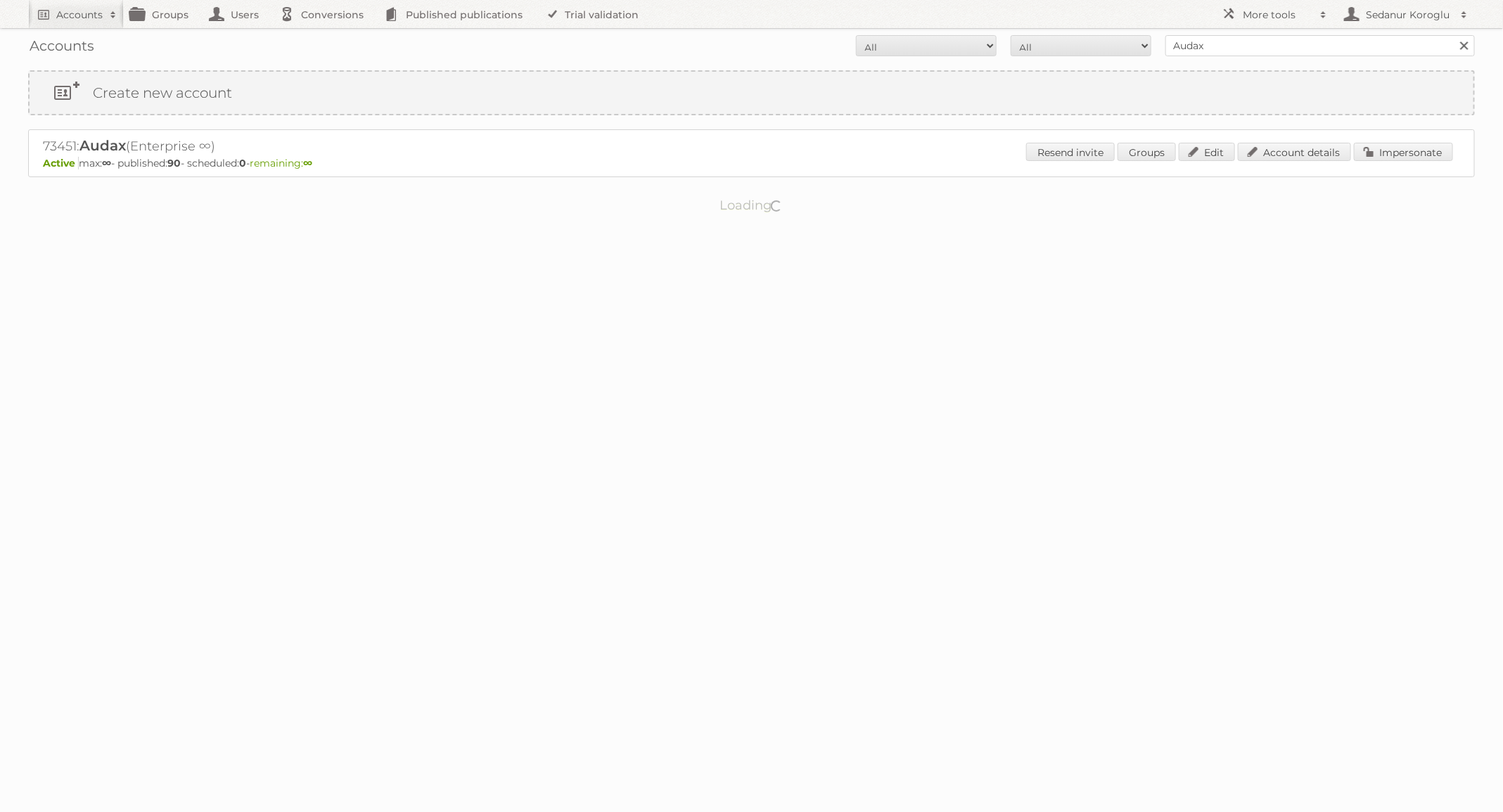
click at [1399, 161] on div "Resend invite Groups Edit Account details Impersonate" at bounding box center [1240, 153] width 427 height 21
click at [1385, 156] on link "Impersonate" at bounding box center [1404, 151] width 99 height 18
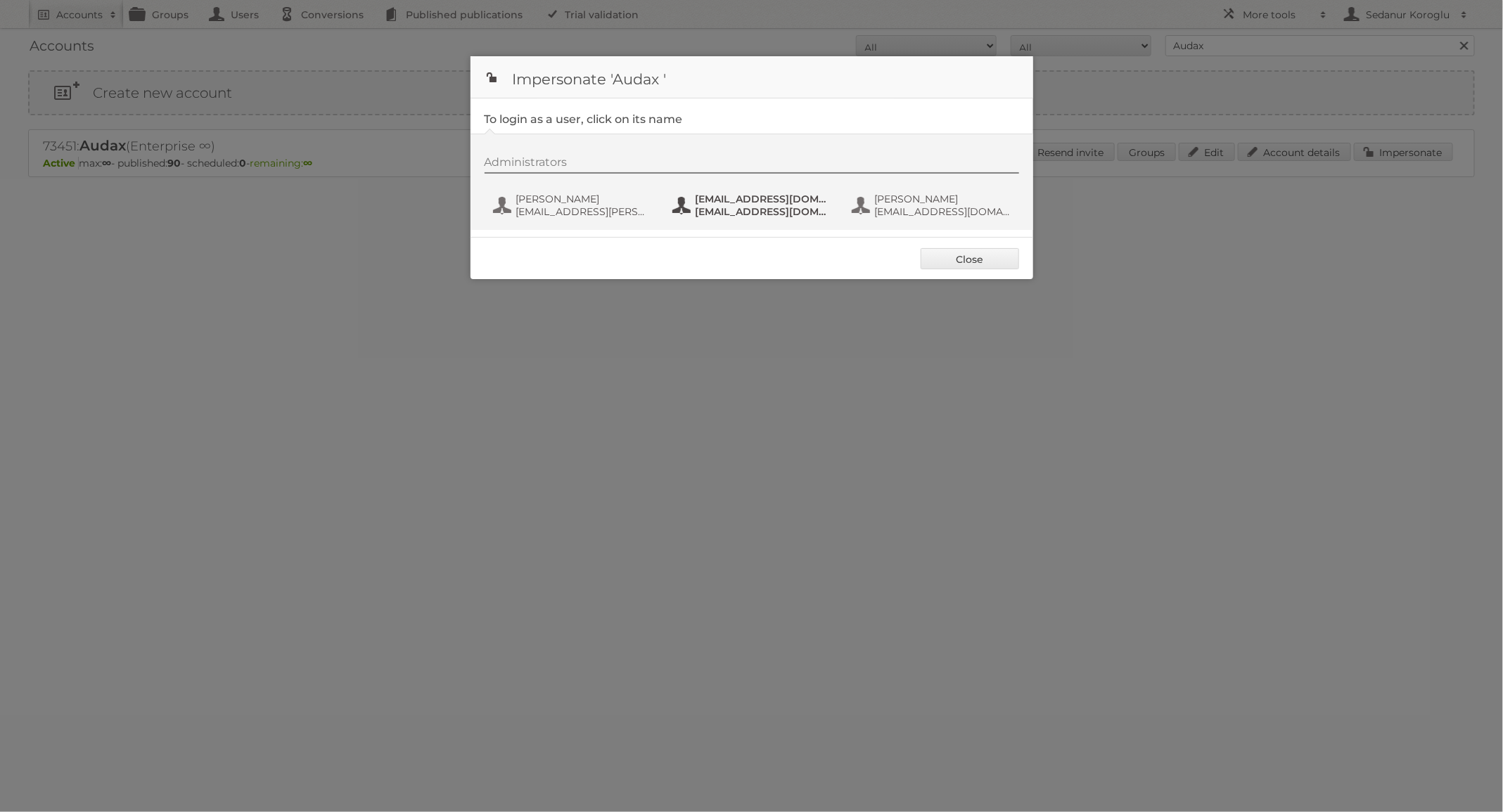
click at [731, 204] on span "[EMAIL_ADDRESS][DOMAIN_NAME]" at bounding box center [763, 199] width 136 height 13
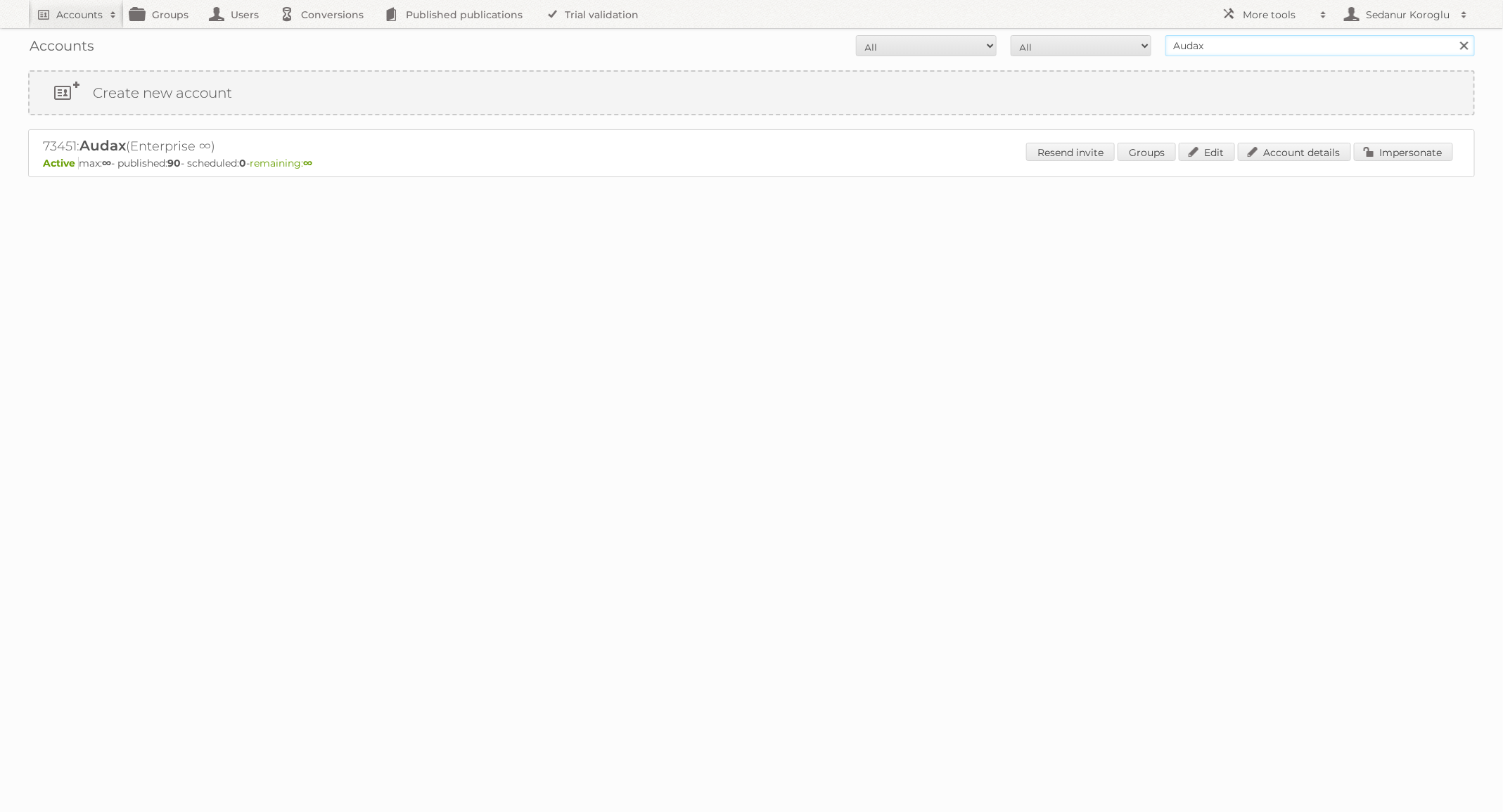
drag, startPoint x: 1223, startPoint y: 49, endPoint x: 1072, endPoint y: 49, distance: 151.0
click at [1072, 49] on form "All Active Expired Pending All Paid Trials Self service Audax Search" at bounding box center [751, 45] width 1447 height 21
type input "[PERSON_NAME]"
click at [1453, 35] on input "Search" at bounding box center [1463, 45] width 21 height 21
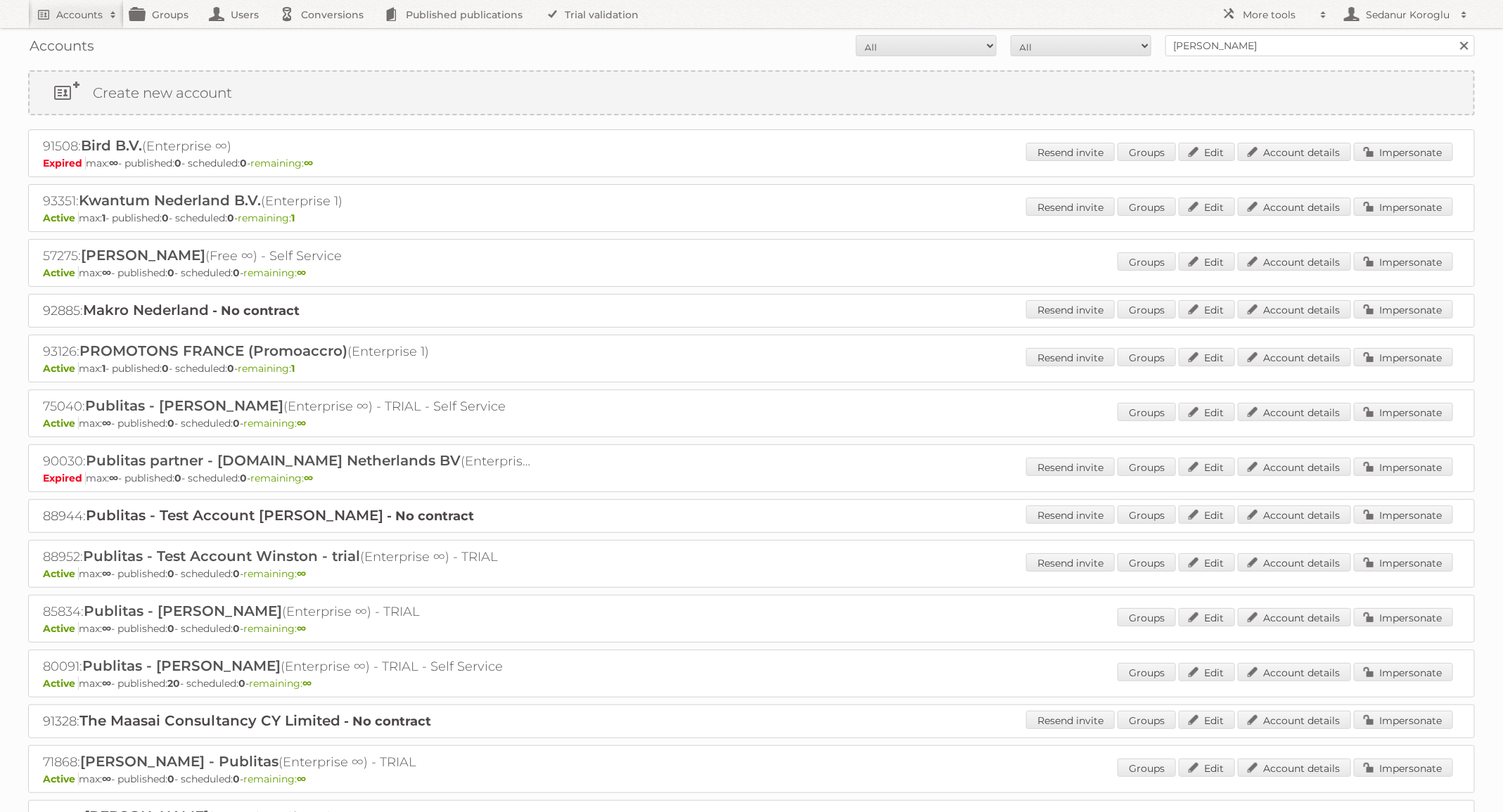
scroll to position [234, 0]
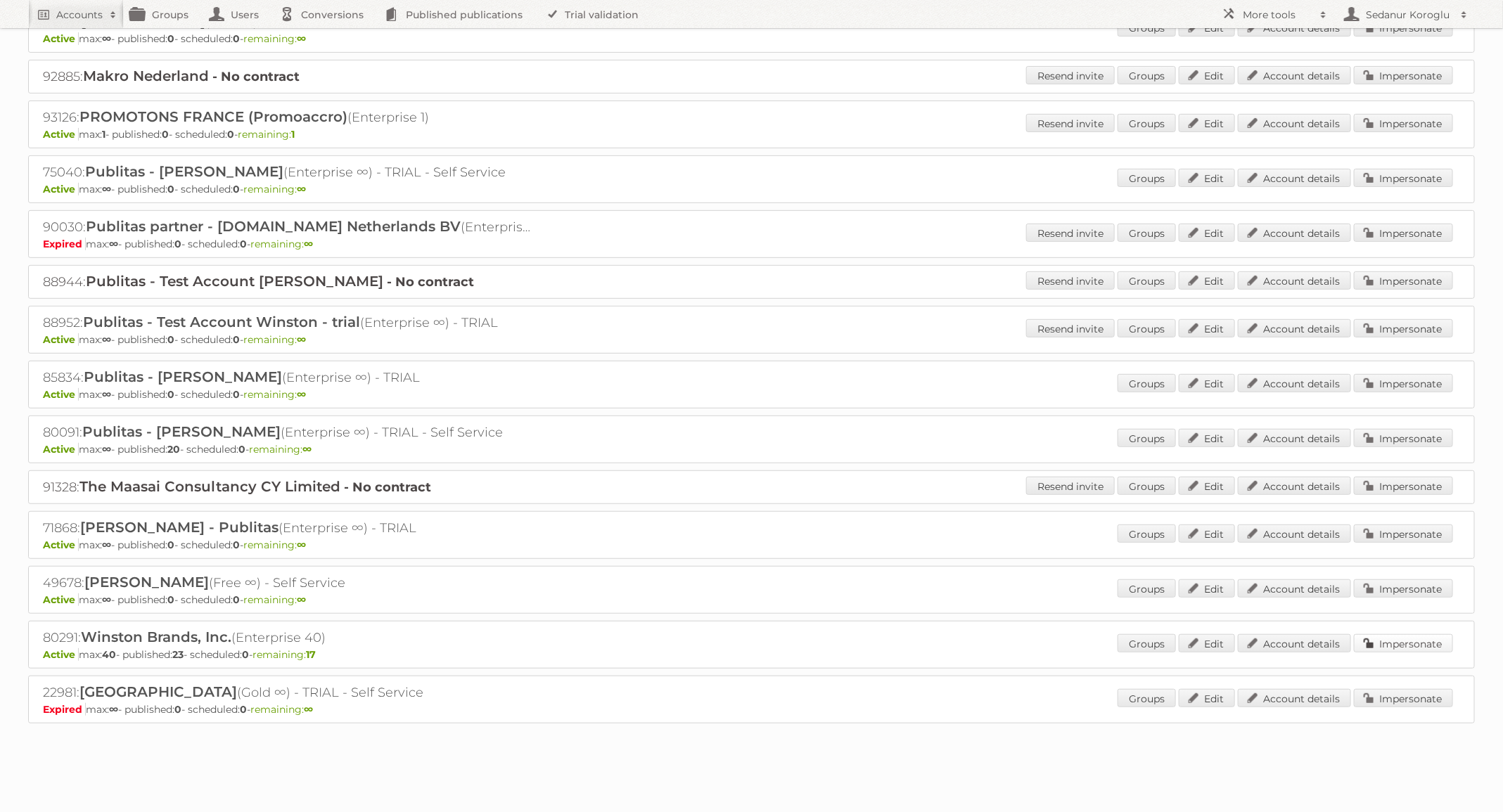
click at [1424, 637] on link "Impersonate" at bounding box center [1404, 643] width 99 height 18
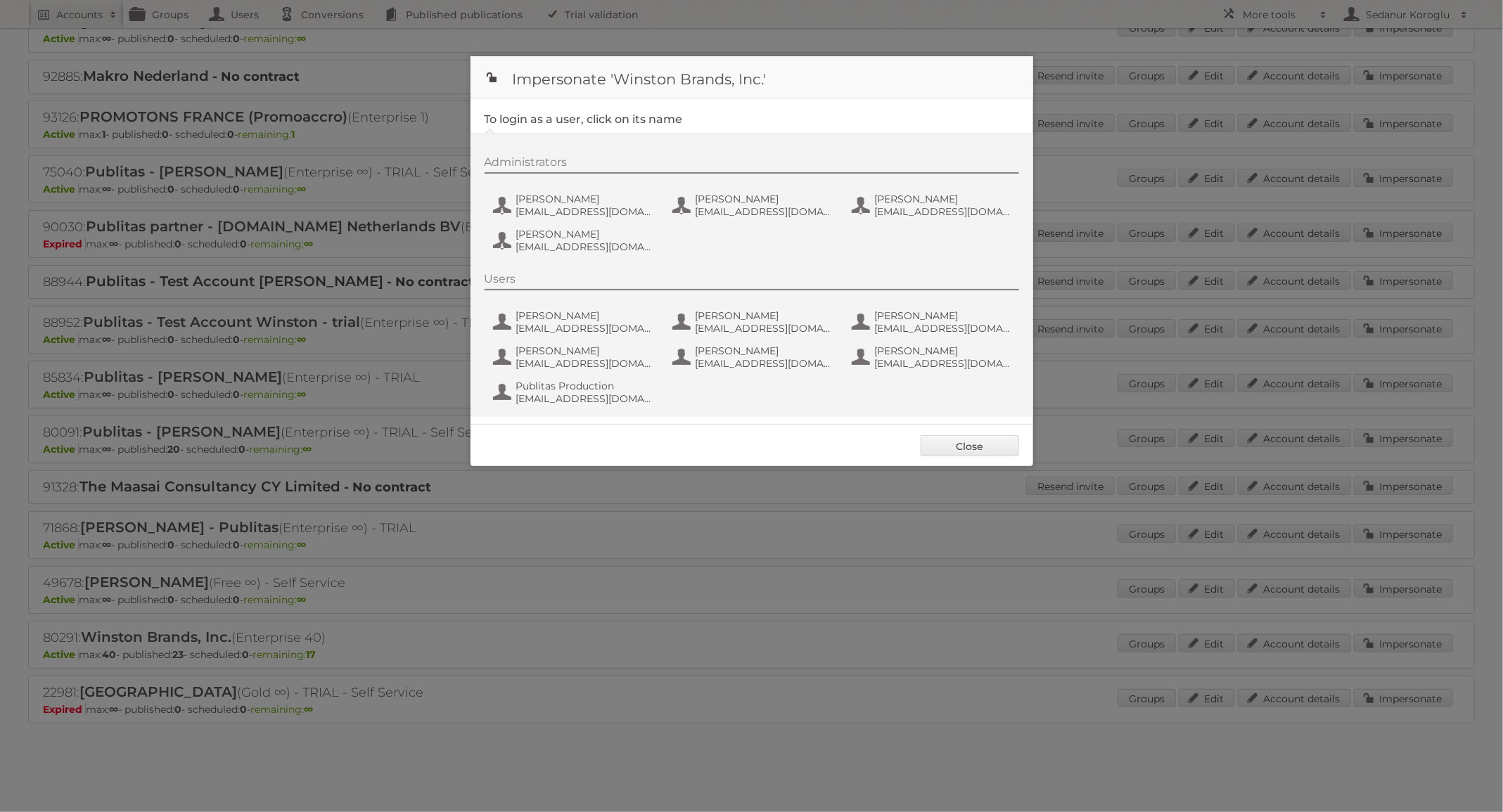
click at [545, 405] on div "Users Alex Lang alang@winstonbrands.com Brendan Edgerton bedgerton@winstonbrand…" at bounding box center [758, 341] width 549 height 138
click at [528, 386] on span "Publitas Production" at bounding box center [584, 386] width 136 height 13
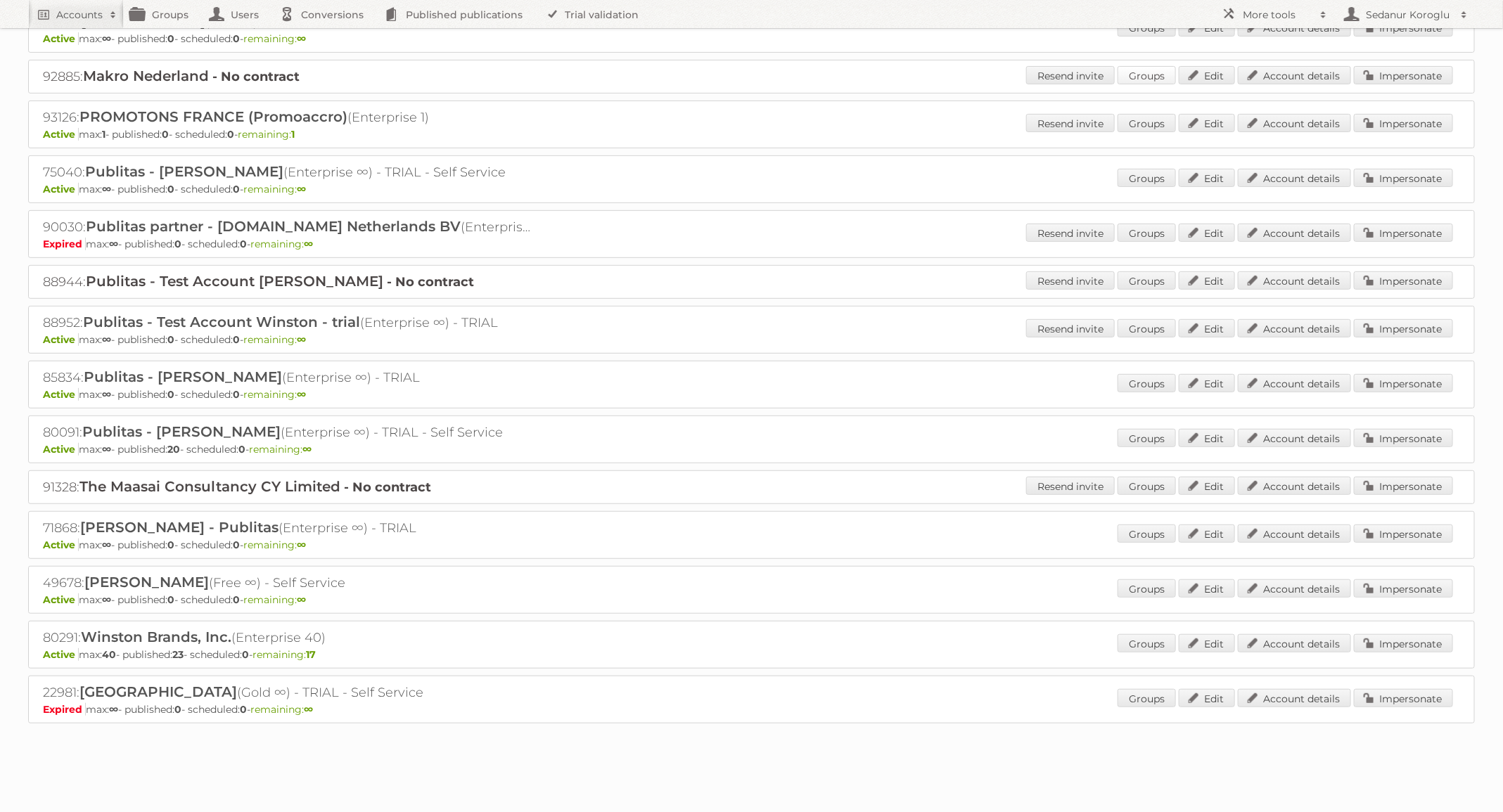
scroll to position [0, 0]
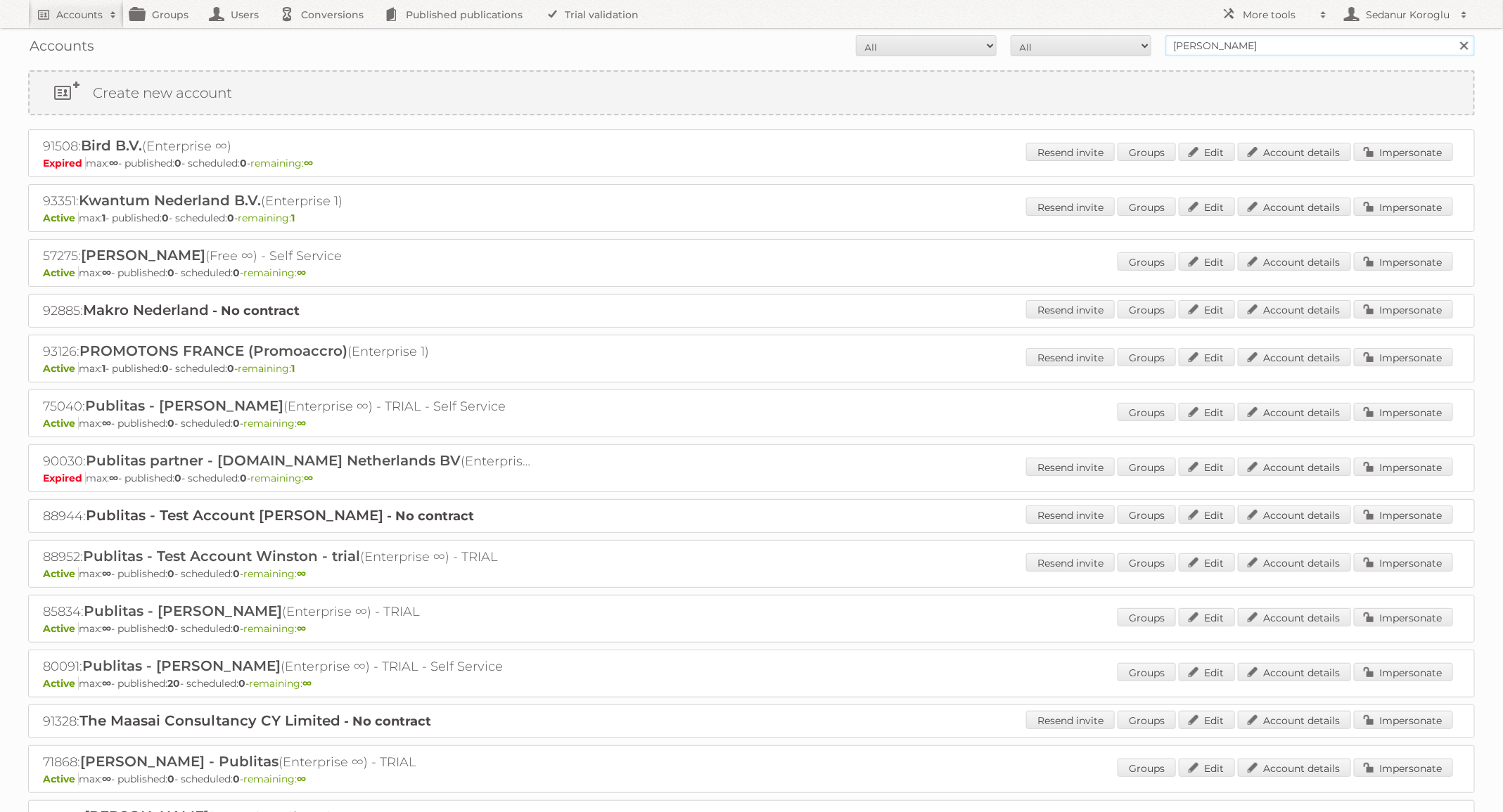
drag, startPoint x: 1227, startPoint y: 41, endPoint x: 1114, endPoint y: 41, distance: 113.0
click at [1114, 41] on form "All Active Expired Pending All Paid Trials Self service Winston Search" at bounding box center [751, 45] width 1447 height 21
type input "Discus"
click at [1453, 35] on input "Search" at bounding box center [1463, 45] width 21 height 21
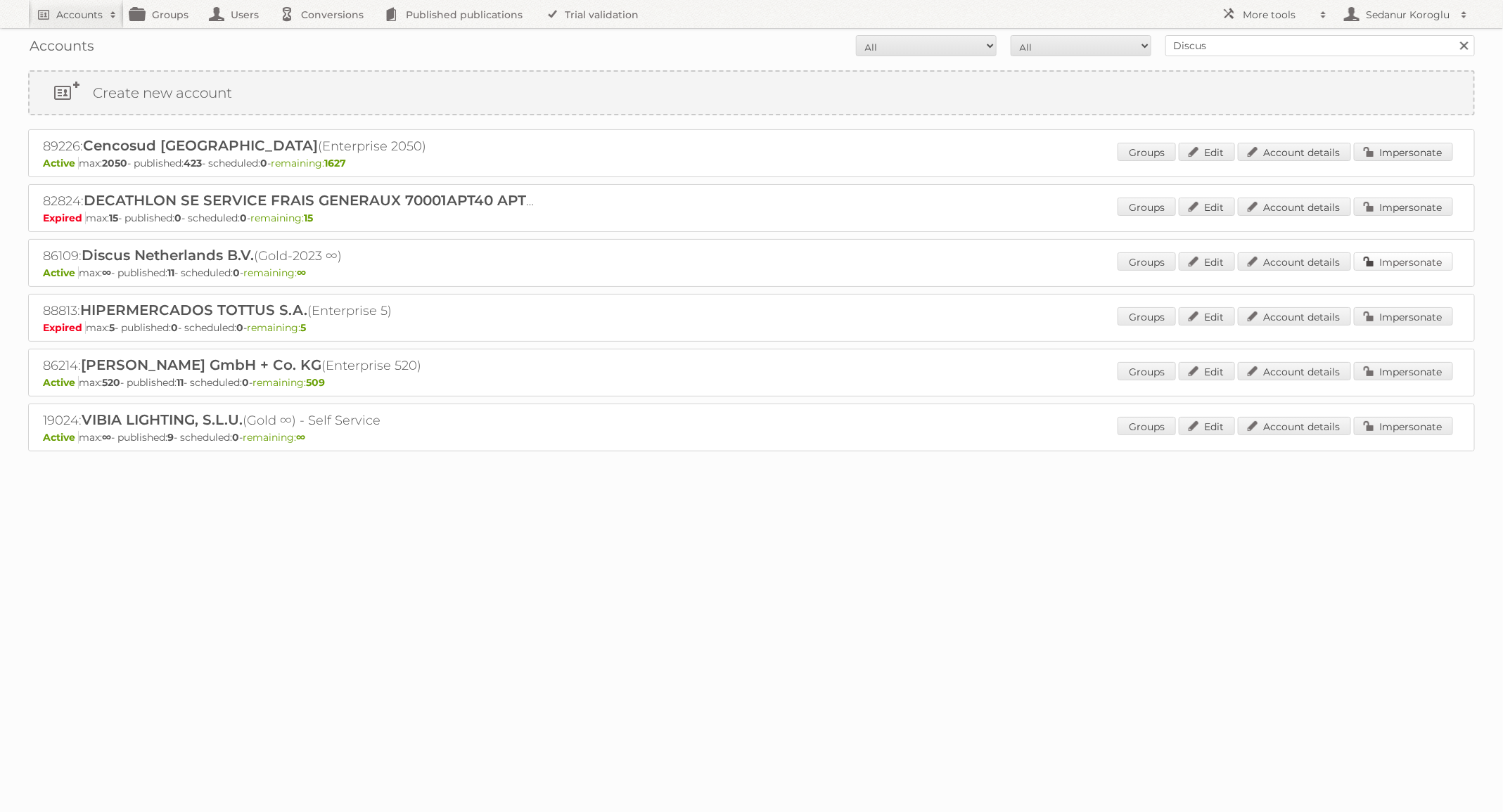
click at [1380, 258] on link "Impersonate" at bounding box center [1404, 261] width 99 height 18
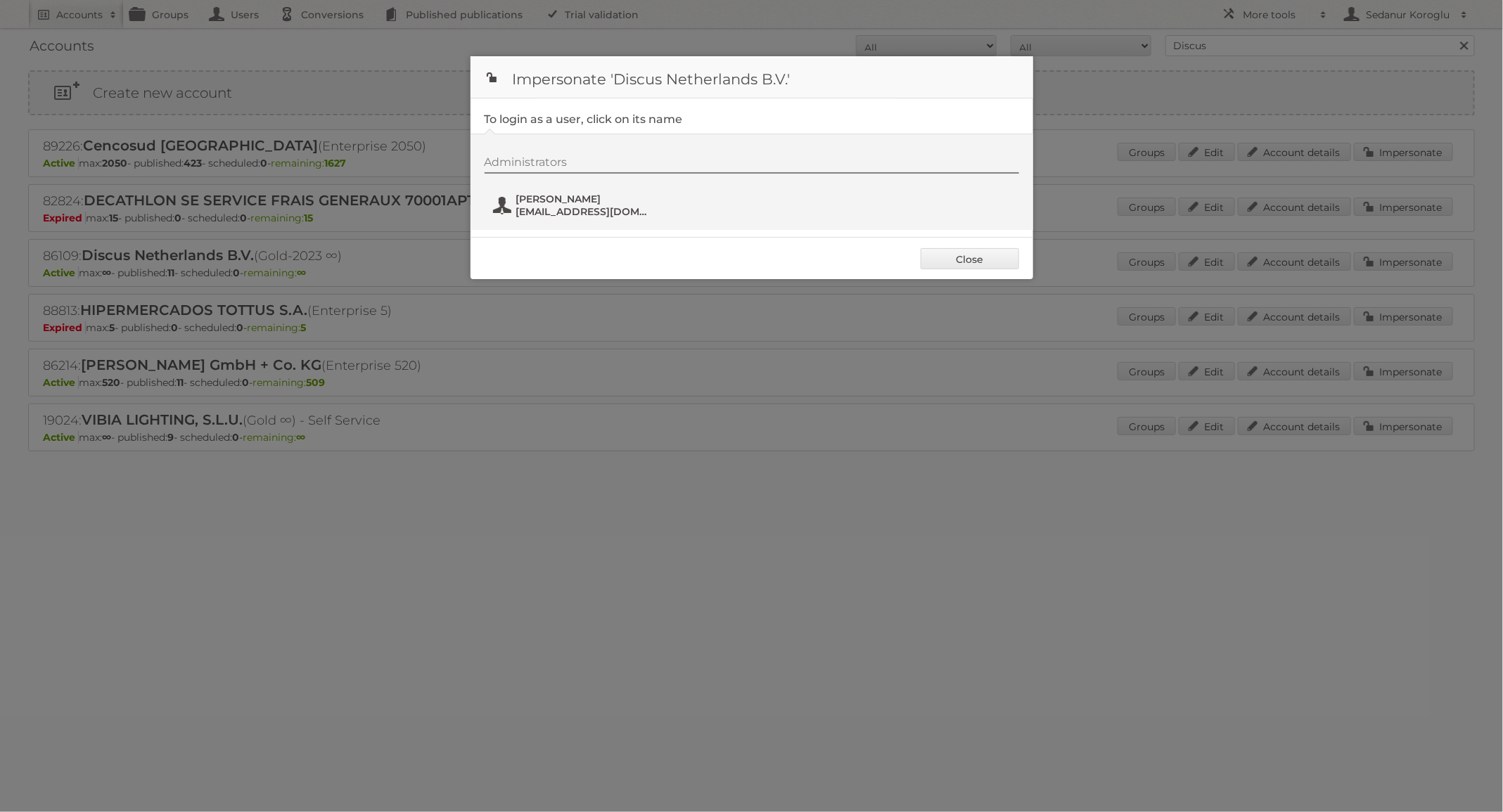
click at [603, 198] on span "[PERSON_NAME]" at bounding box center [584, 199] width 136 height 13
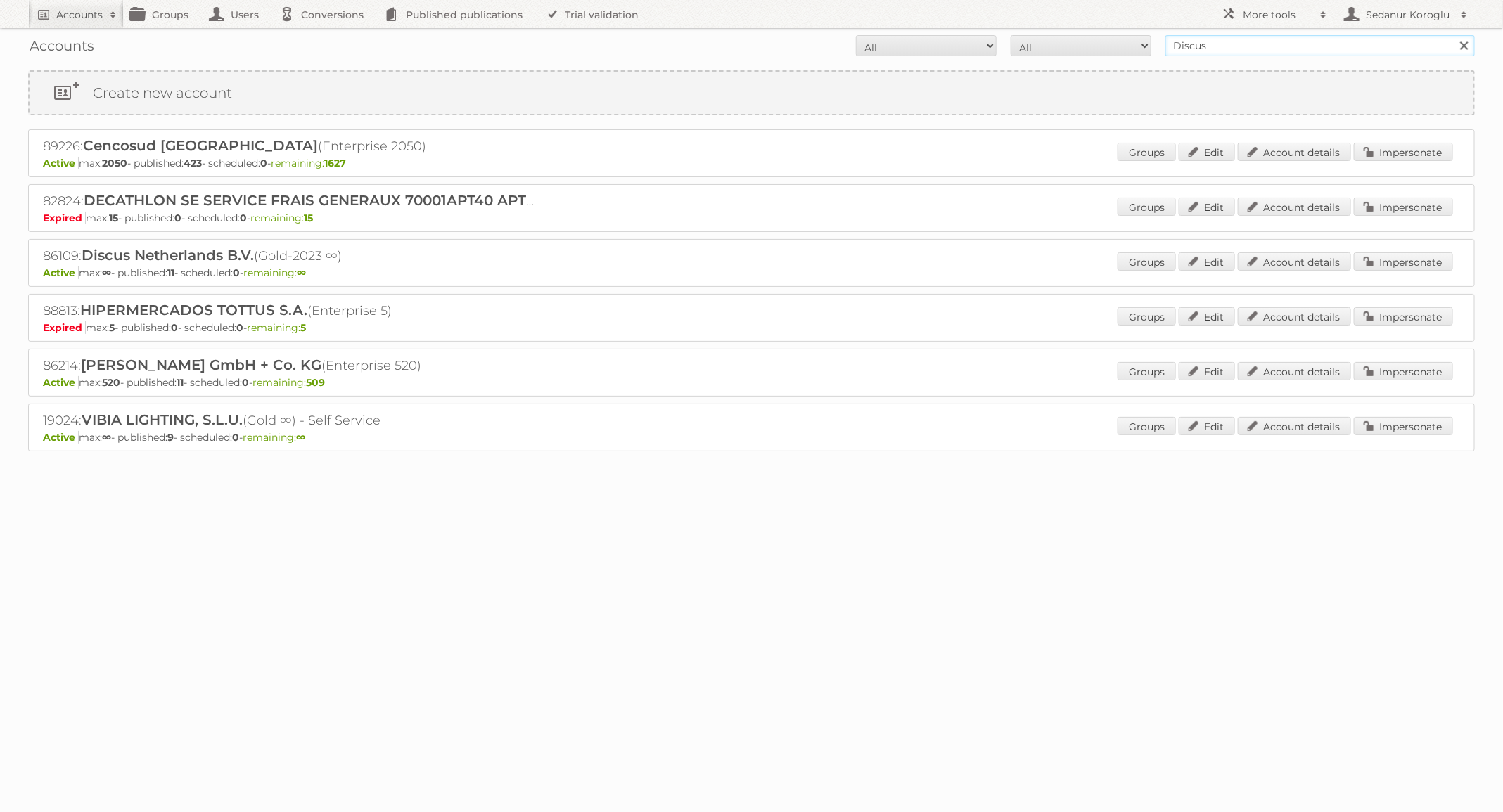
drag, startPoint x: 1205, startPoint y: 44, endPoint x: 1112, endPoint y: 44, distance: 93.0
click at [1112, 44] on form "All Active Expired Pending All Paid Trials Self service Discus Search" at bounding box center [751, 45] width 1447 height 21
type input "[PERSON_NAME] NL"
click at [1453, 35] on input "Search" at bounding box center [1463, 45] width 21 height 21
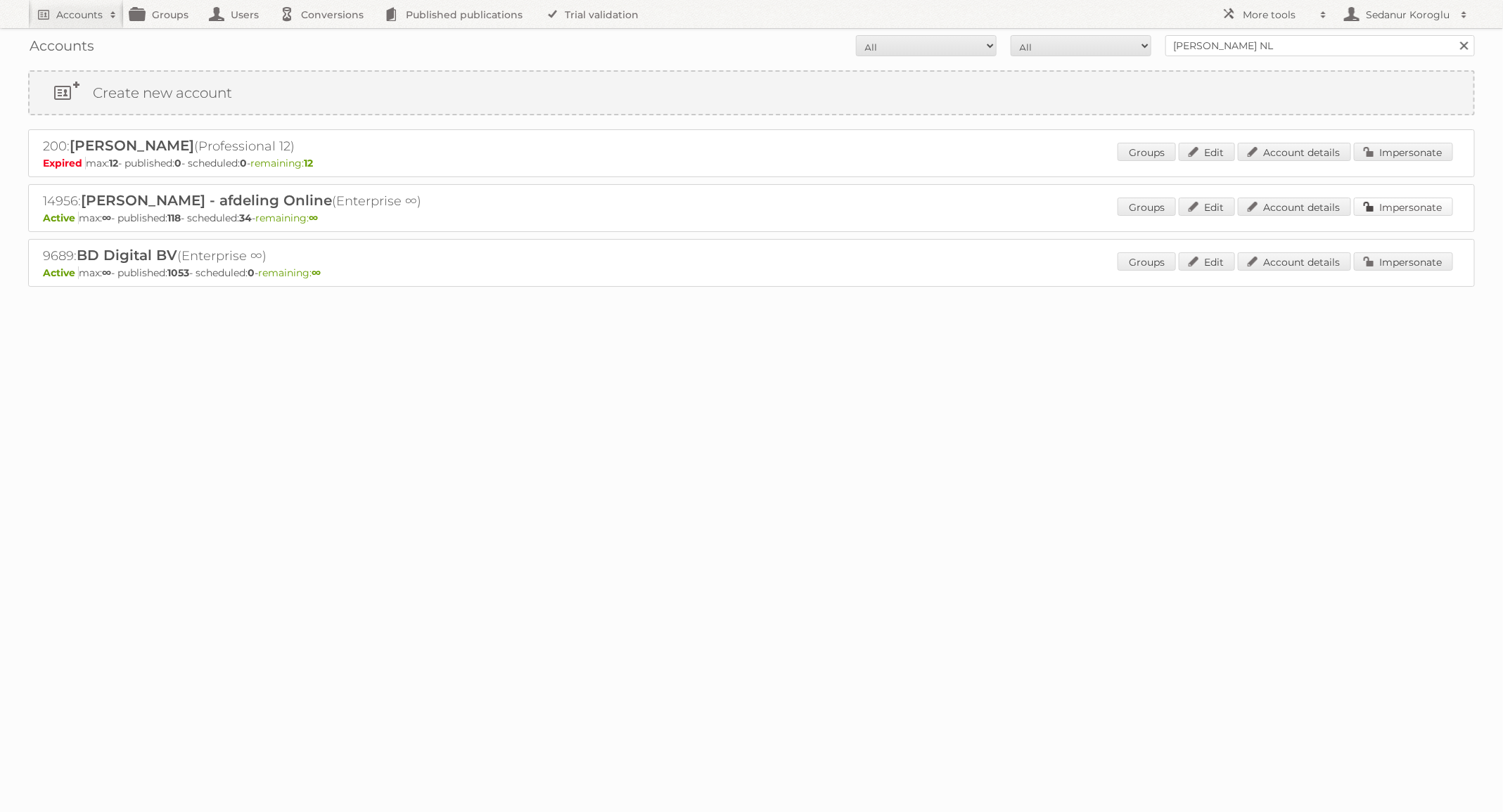
click at [1360, 201] on link "Impersonate" at bounding box center [1404, 206] width 99 height 18
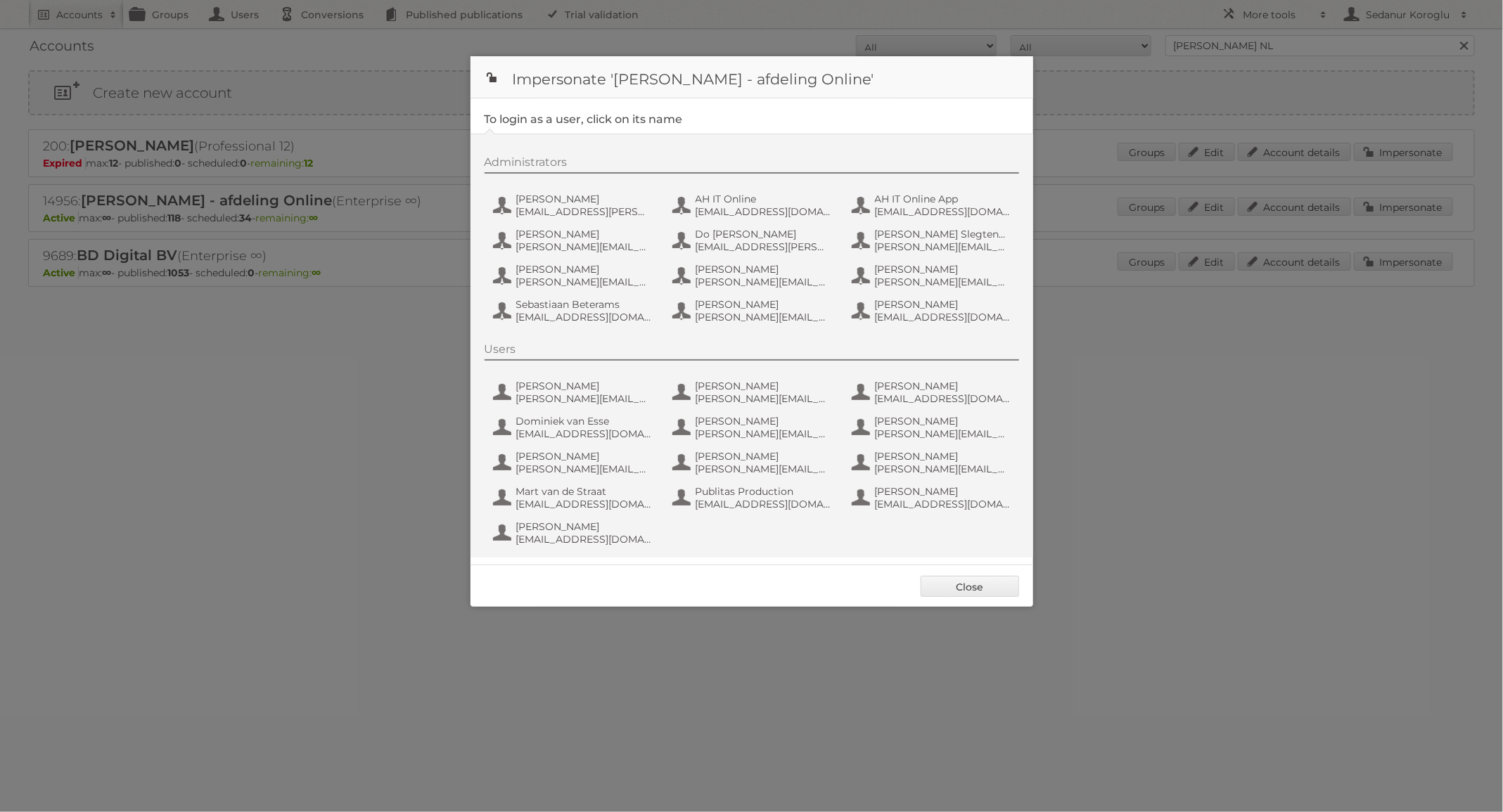
click at [769, 481] on div "Users Anne Kloosterman Anne.Kloosterman@ah.nl Anne van der Knaap Anne.van.der.K…" at bounding box center [758, 446] width 549 height 208
click at [769, 486] on span "Publitas Production" at bounding box center [763, 491] width 136 height 13
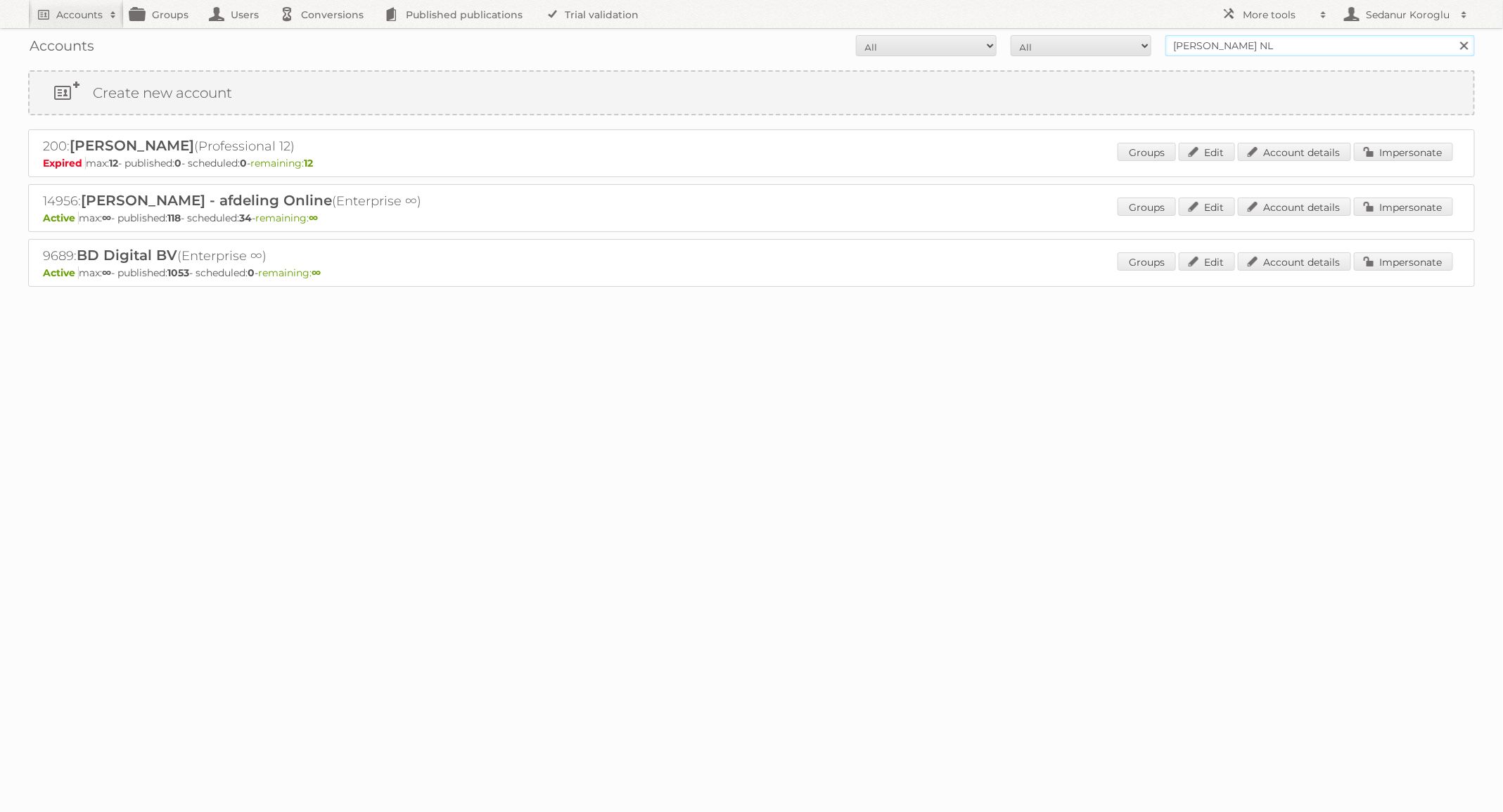
drag, startPoint x: 1282, startPoint y: 48, endPoint x: 1075, endPoint y: 48, distance: 207.0
click at [1075, 48] on form "All Active Expired Pending All Paid Trials Self service Albert Heijn NL Search" at bounding box center [751, 45] width 1447 height 21
type input "[DOMAIN_NAME]"
click at [1453, 35] on input "Search" at bounding box center [1463, 45] width 21 height 21
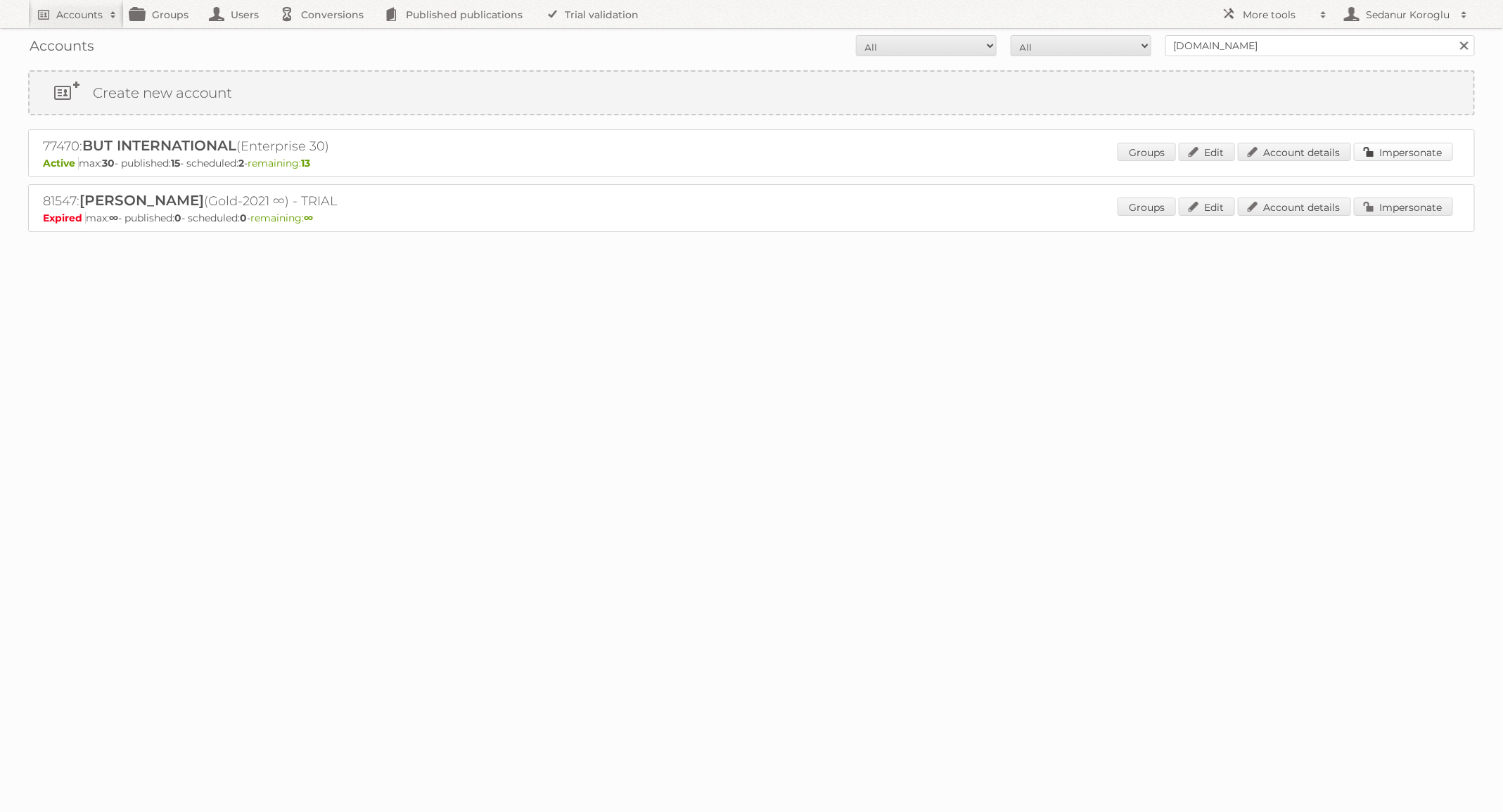
click at [1413, 143] on link "Impersonate" at bounding box center [1404, 151] width 99 height 18
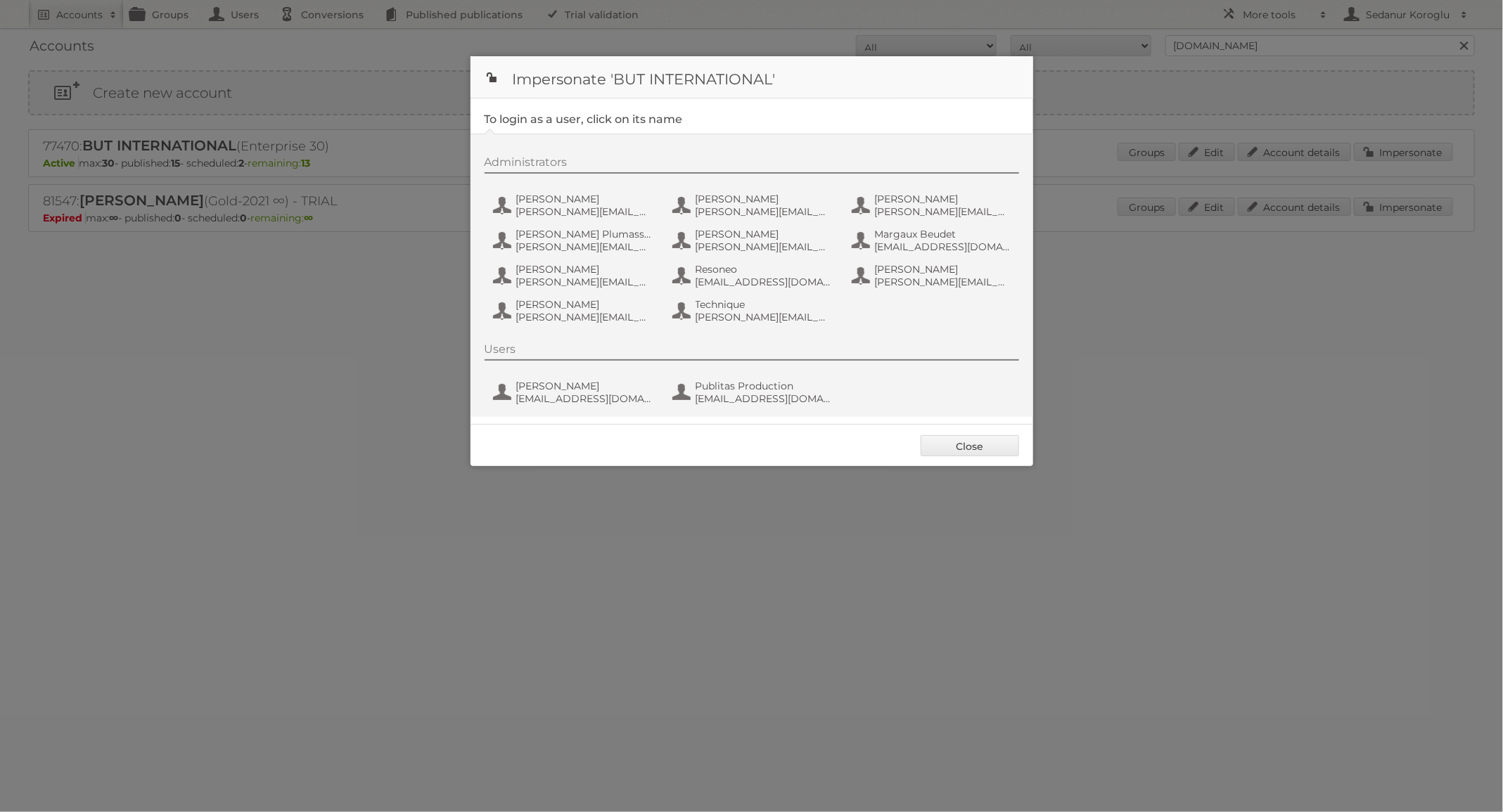
click at [723, 370] on div "Users [PERSON_NAME] [EMAIL_ADDRESS][DOMAIN_NAME] Publitas Production [EMAIL_ADD…" at bounding box center [758, 376] width 549 height 68
click at [733, 386] on span "Publitas Production" at bounding box center [763, 386] width 136 height 13
